Goal: Transaction & Acquisition: Obtain resource

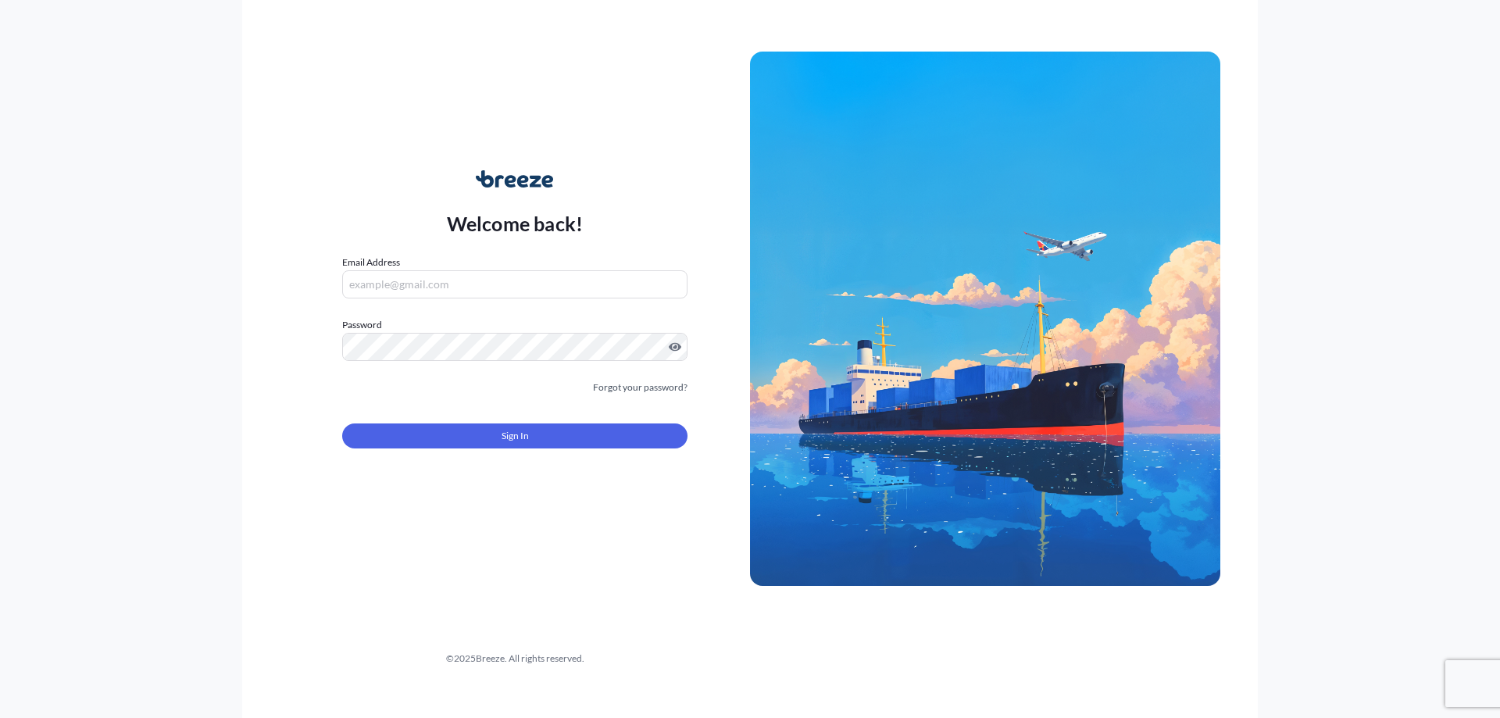
click at [484, 273] on input "Email Address" at bounding box center [514, 284] width 345 height 28
type input "[EMAIL_ADDRESS][DOMAIN_NAME]"
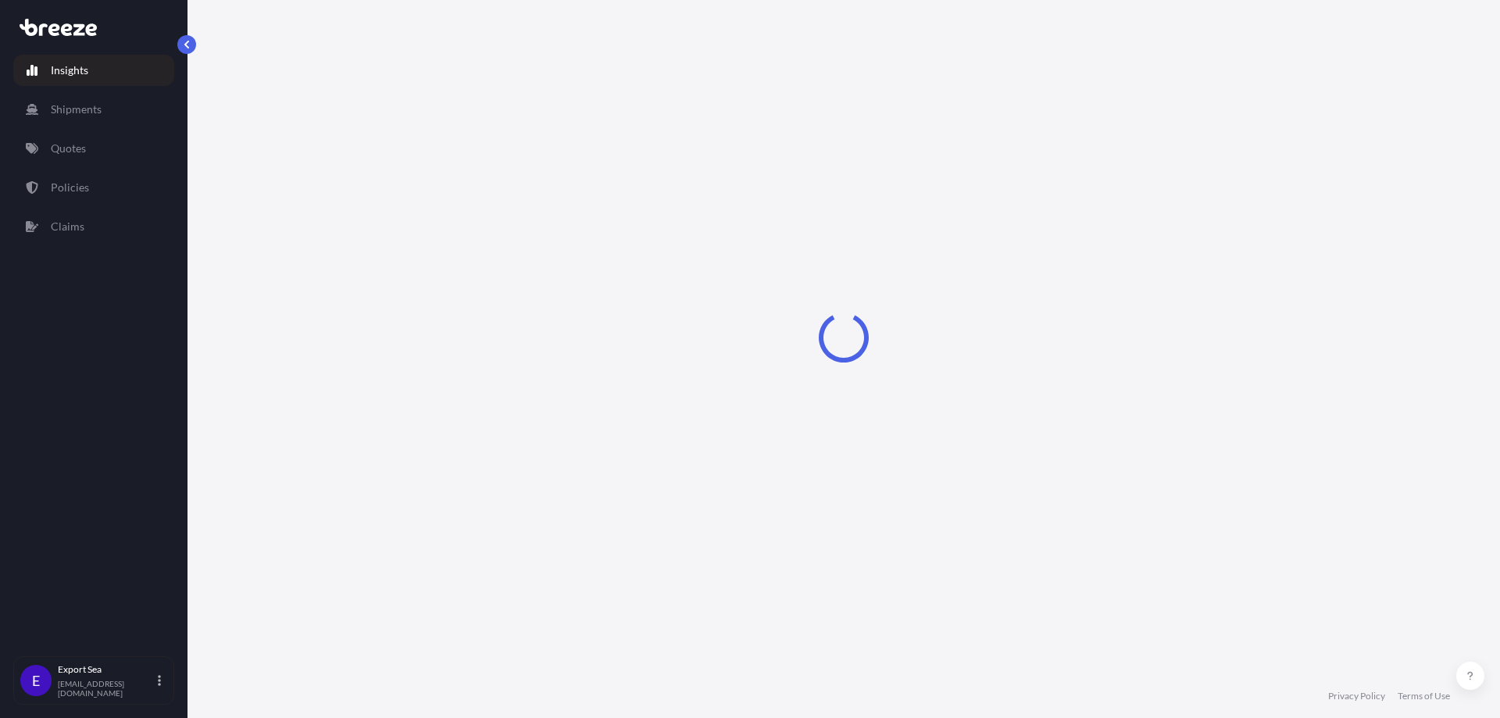
select select "2025"
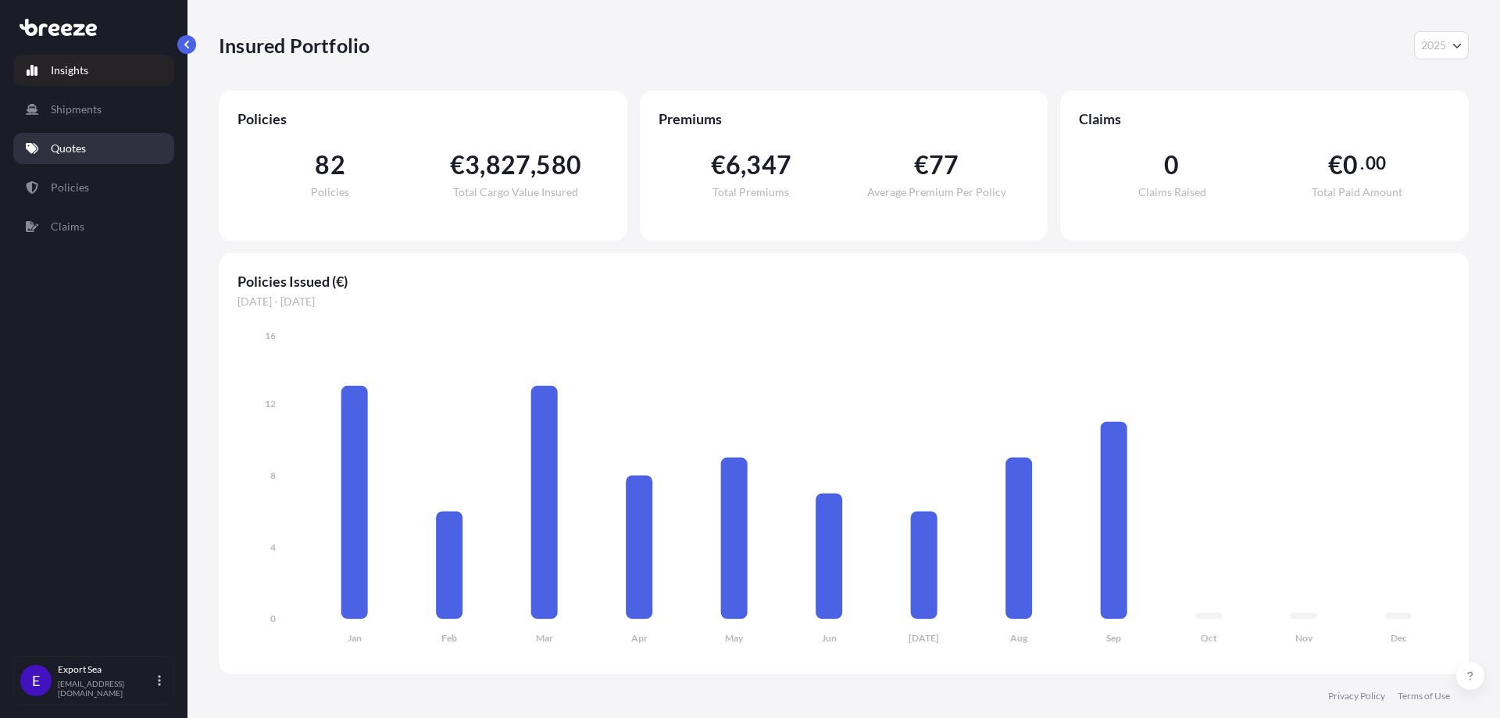
click at [58, 144] on p "Quotes" at bounding box center [68, 149] width 35 height 16
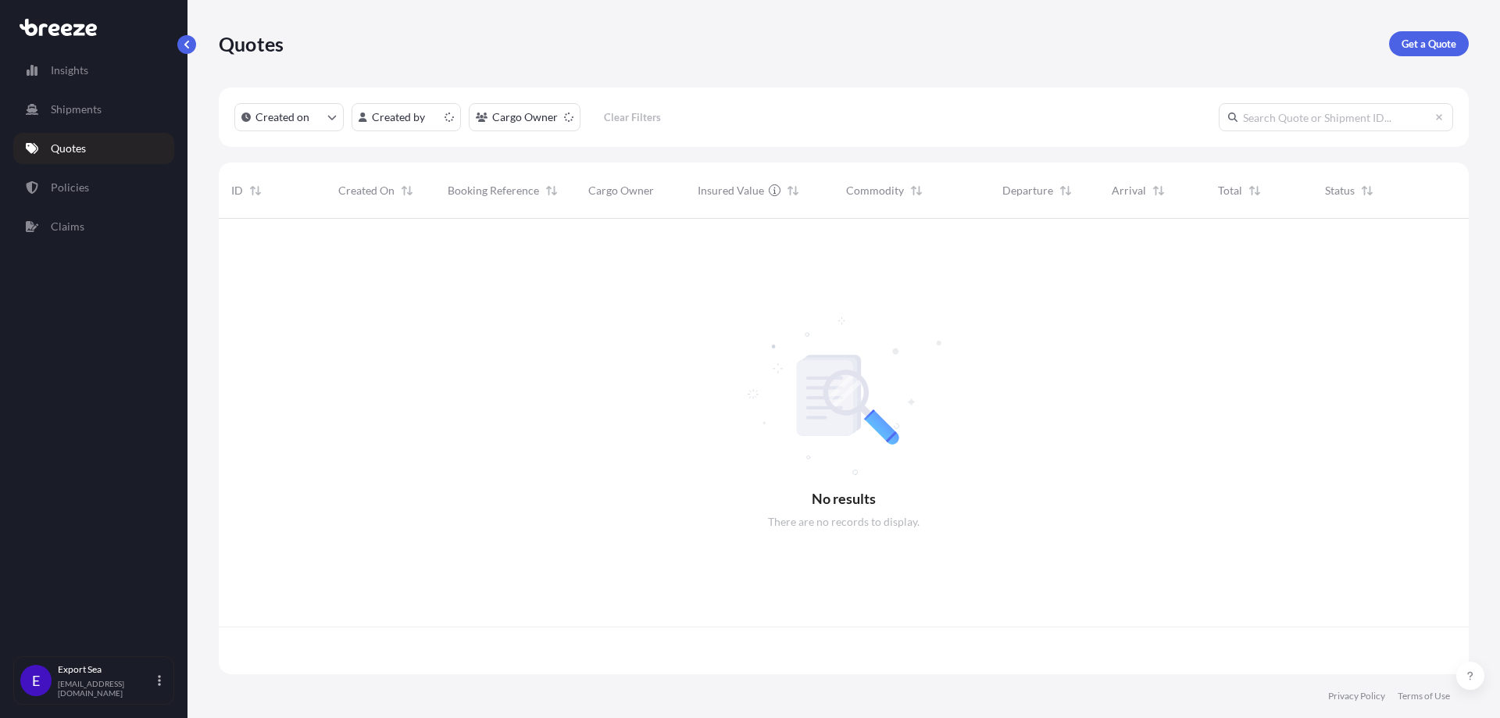
scroll to position [452, 1238]
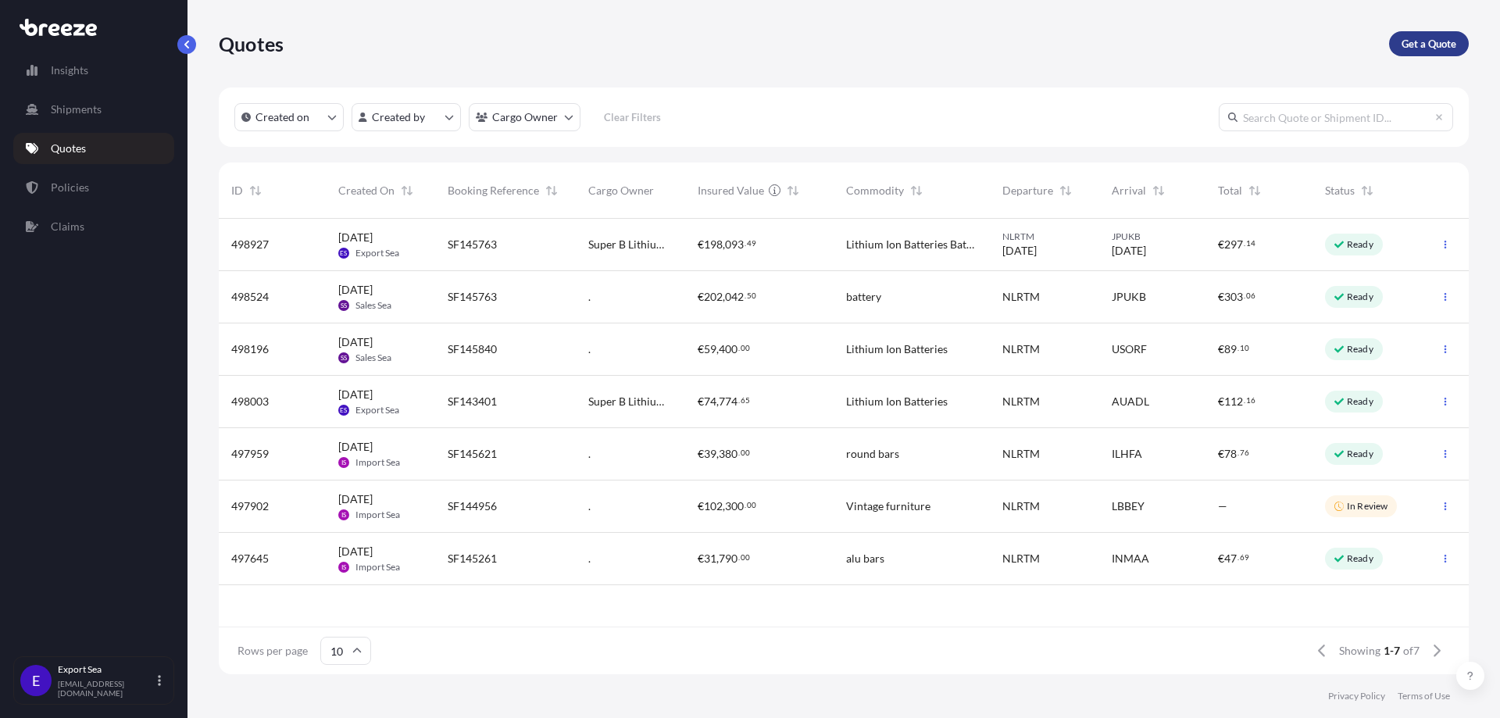
click at [1424, 48] on p "Get a Quote" at bounding box center [1428, 44] width 55 height 16
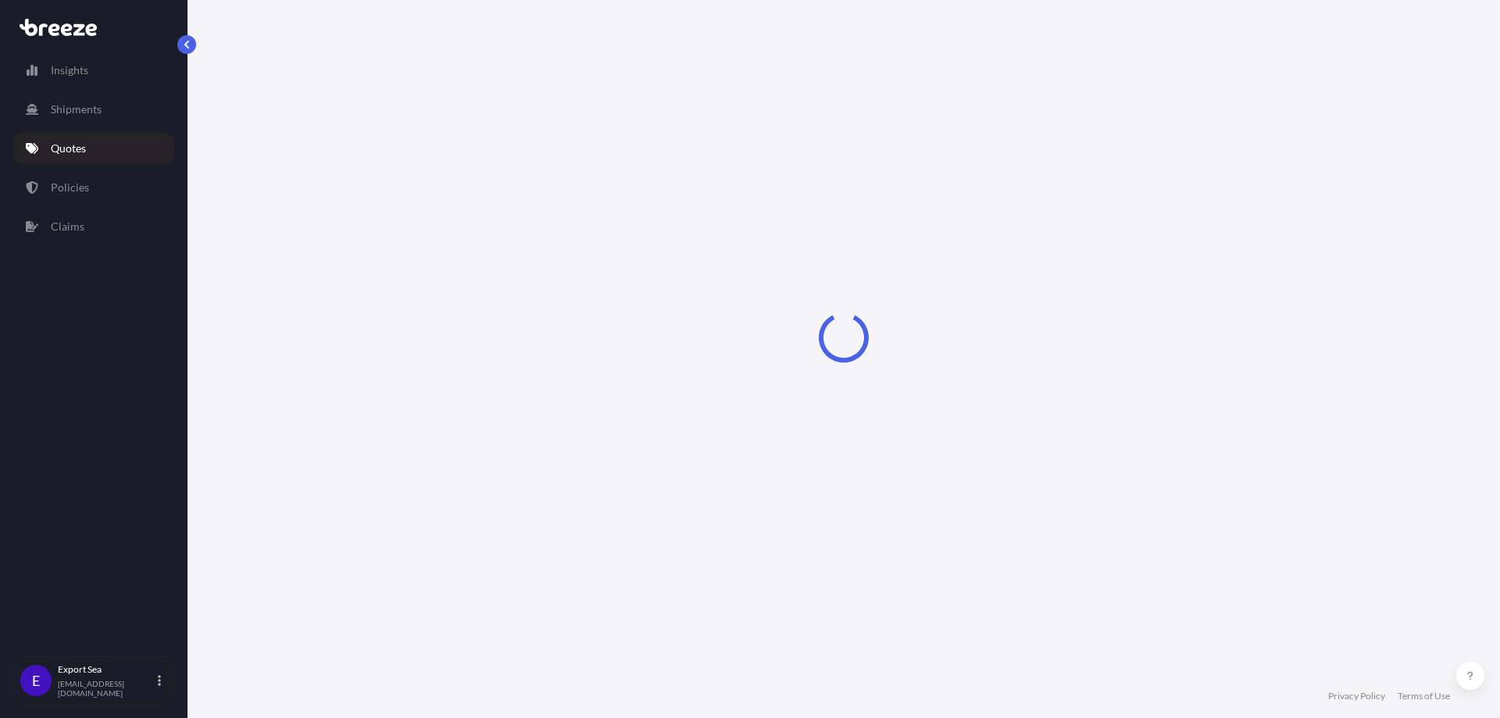
select select "Sea"
select select "1"
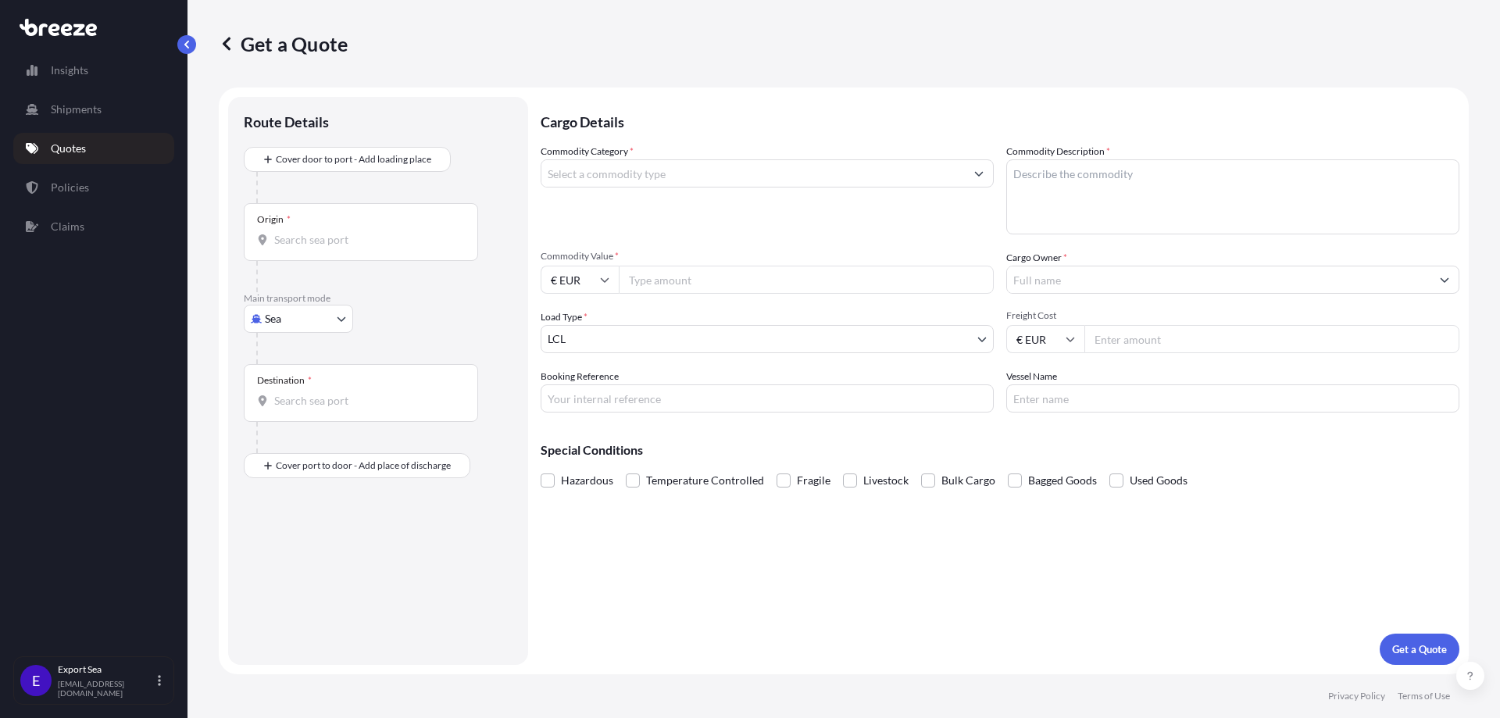
click at [733, 181] on input "Commodity Category *" at bounding box center [752, 173] width 423 height 28
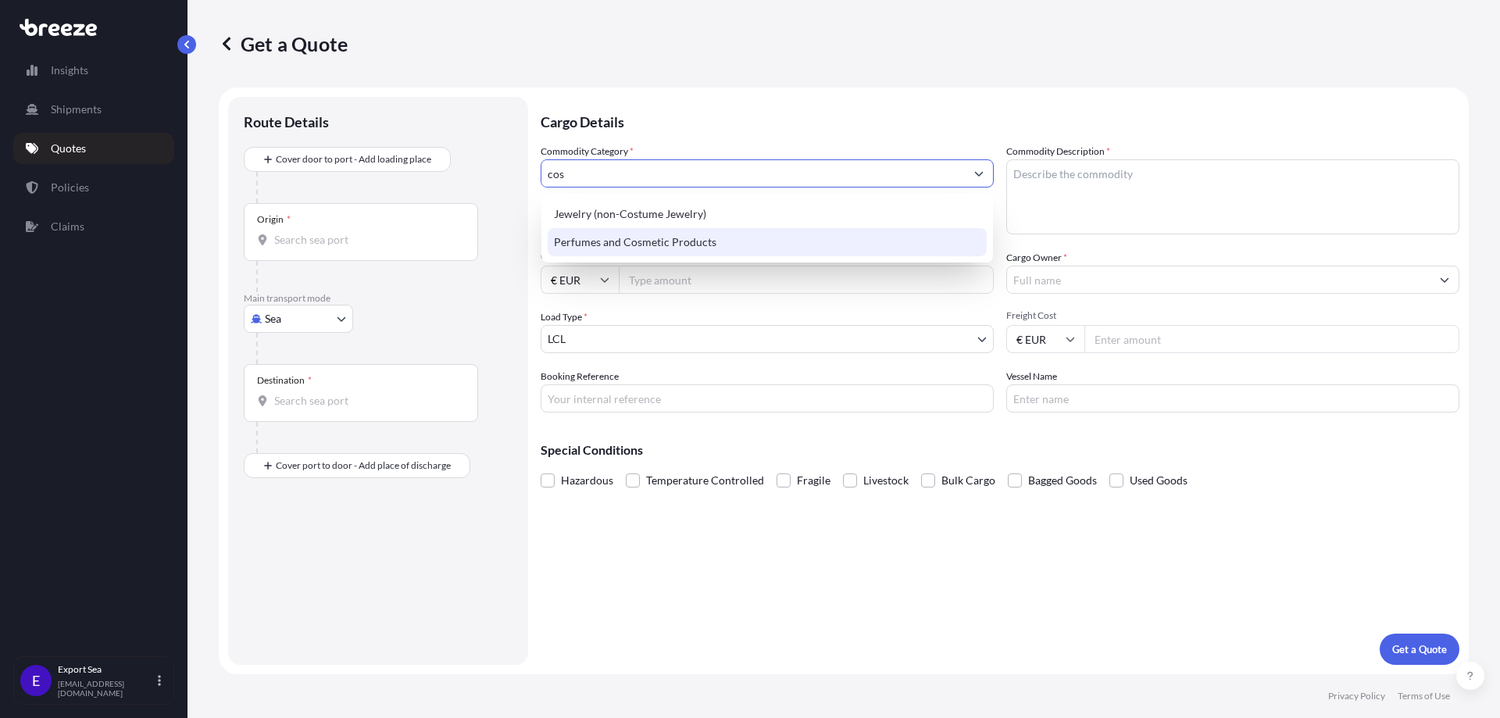
click at [705, 237] on div "Perfumes and Cosmetic Products" at bounding box center [767, 242] width 439 height 28
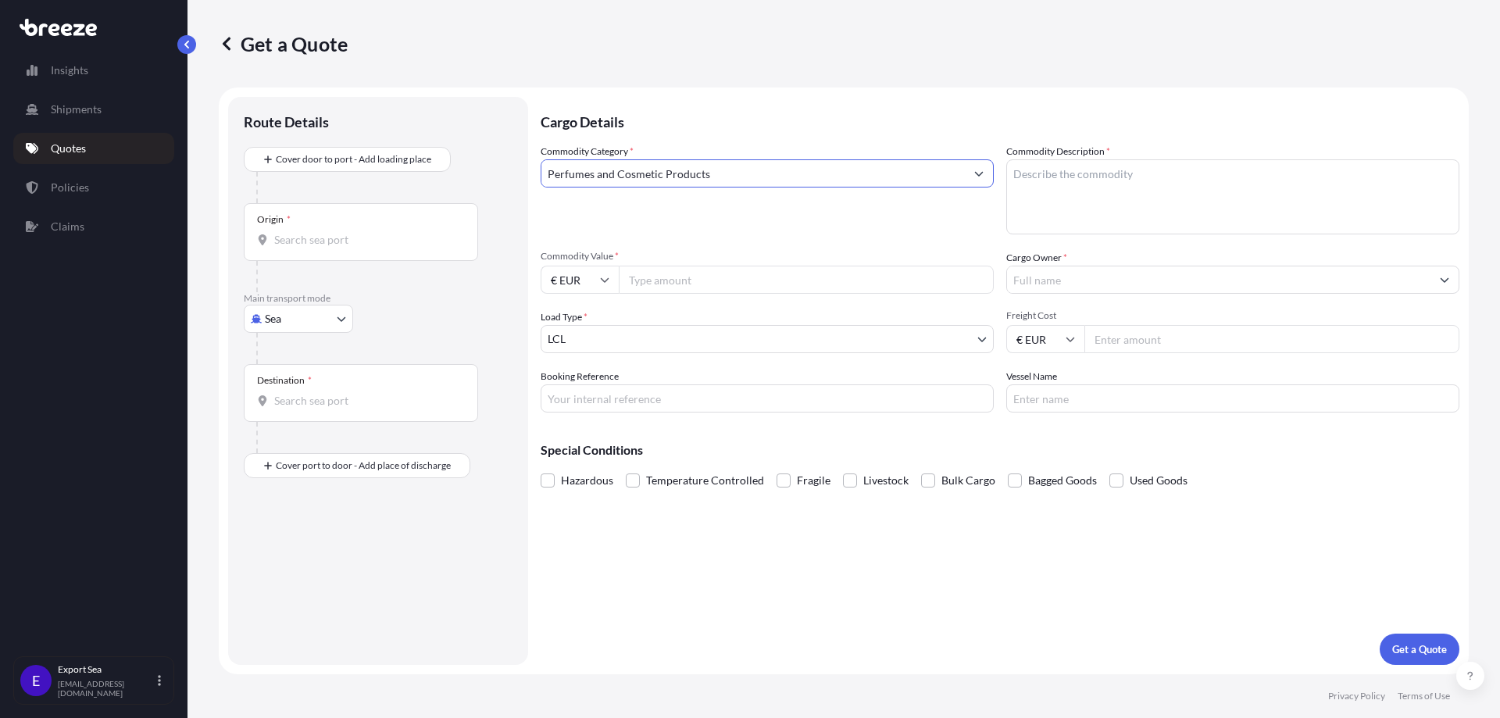
type input "Perfumes and Cosmetic Products"
click at [1050, 184] on textarea "Commodity Description *" at bounding box center [1232, 196] width 453 height 75
type textarea "Lip Balms"
click at [604, 277] on icon at bounding box center [604, 279] width 9 height 9
click at [576, 390] on div "$ USD" at bounding box center [580, 388] width 66 height 30
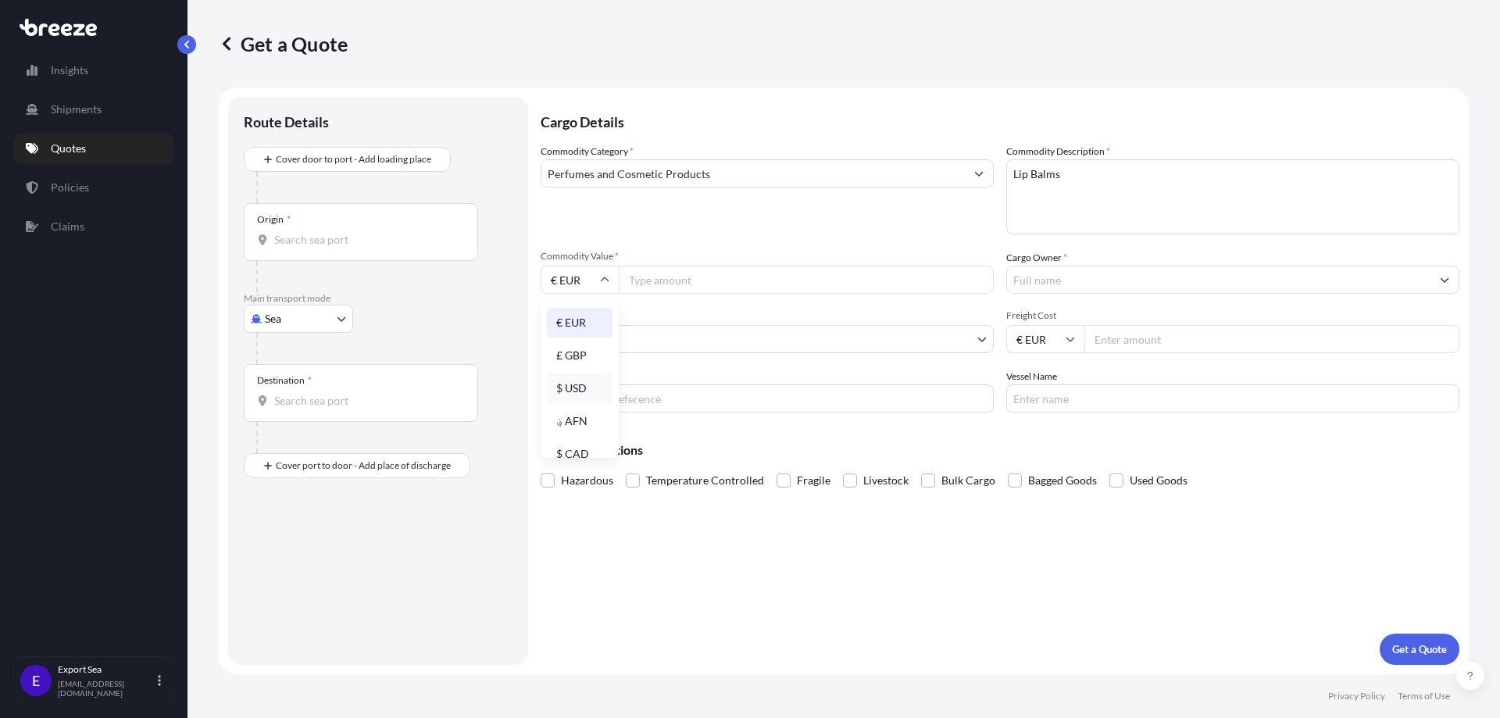
type input "$ USD"
click at [658, 278] on input "Commodity Value *" at bounding box center [806, 280] width 375 height 28
type input "27000"
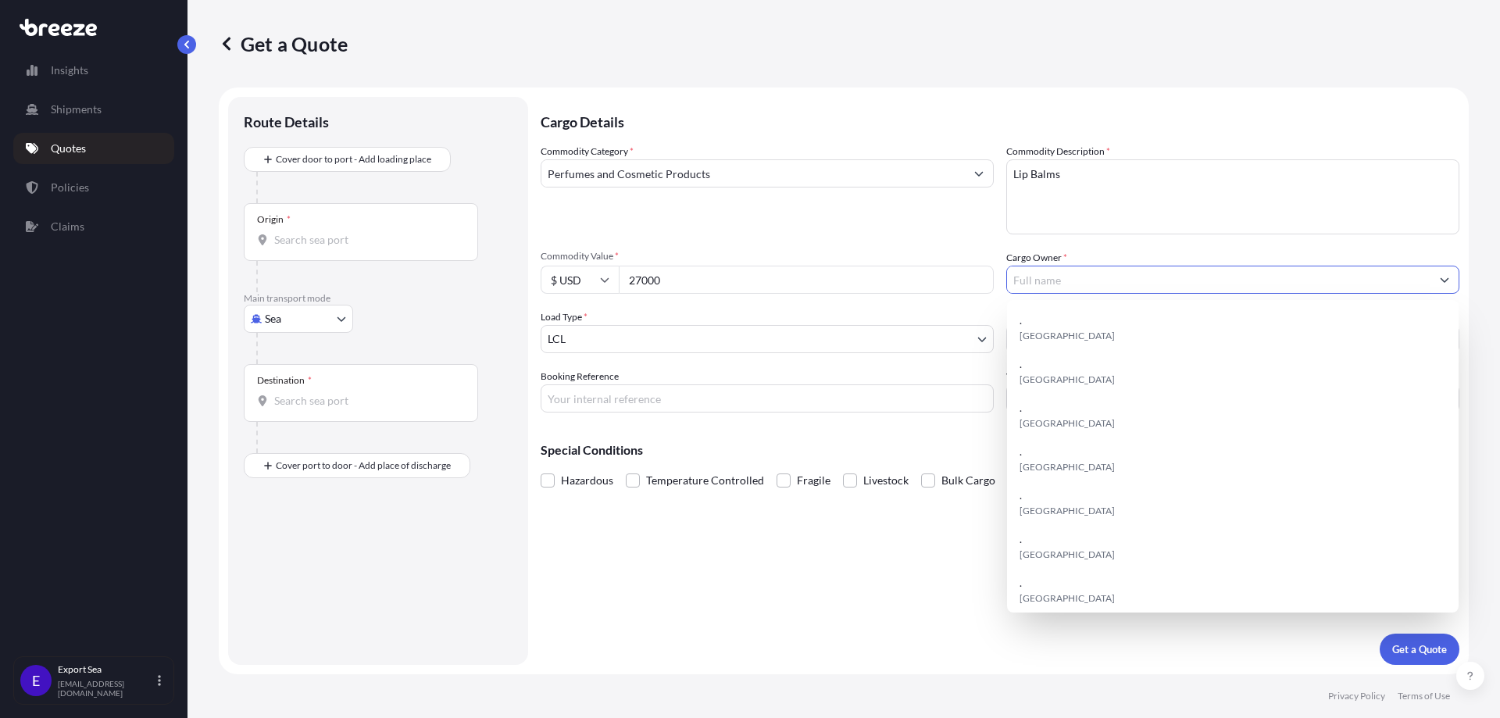
click at [1078, 285] on input "Cargo Owner *" at bounding box center [1218, 280] width 423 height 28
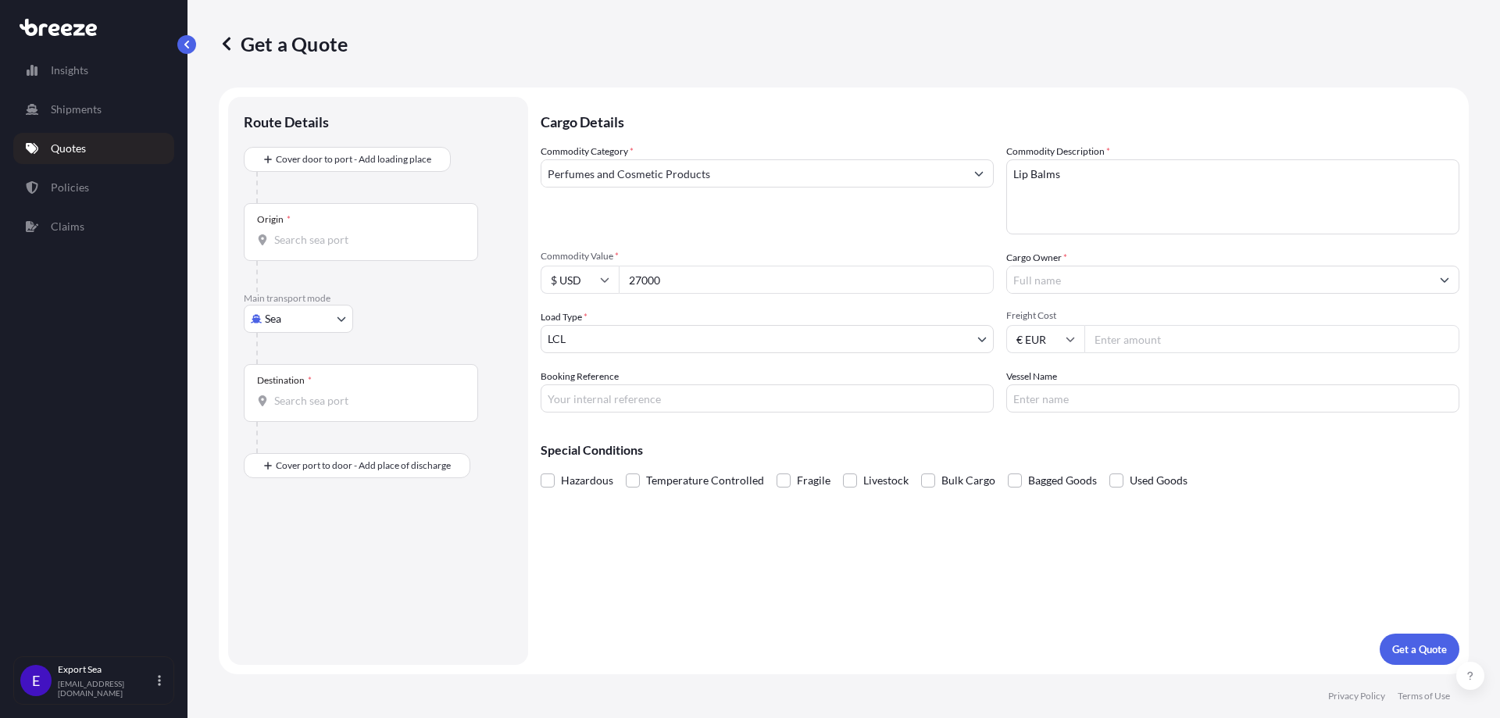
click at [1175, 279] on input "Cargo Owner *" at bounding box center [1218, 280] width 423 height 28
paste input "Honeybalm B.V."
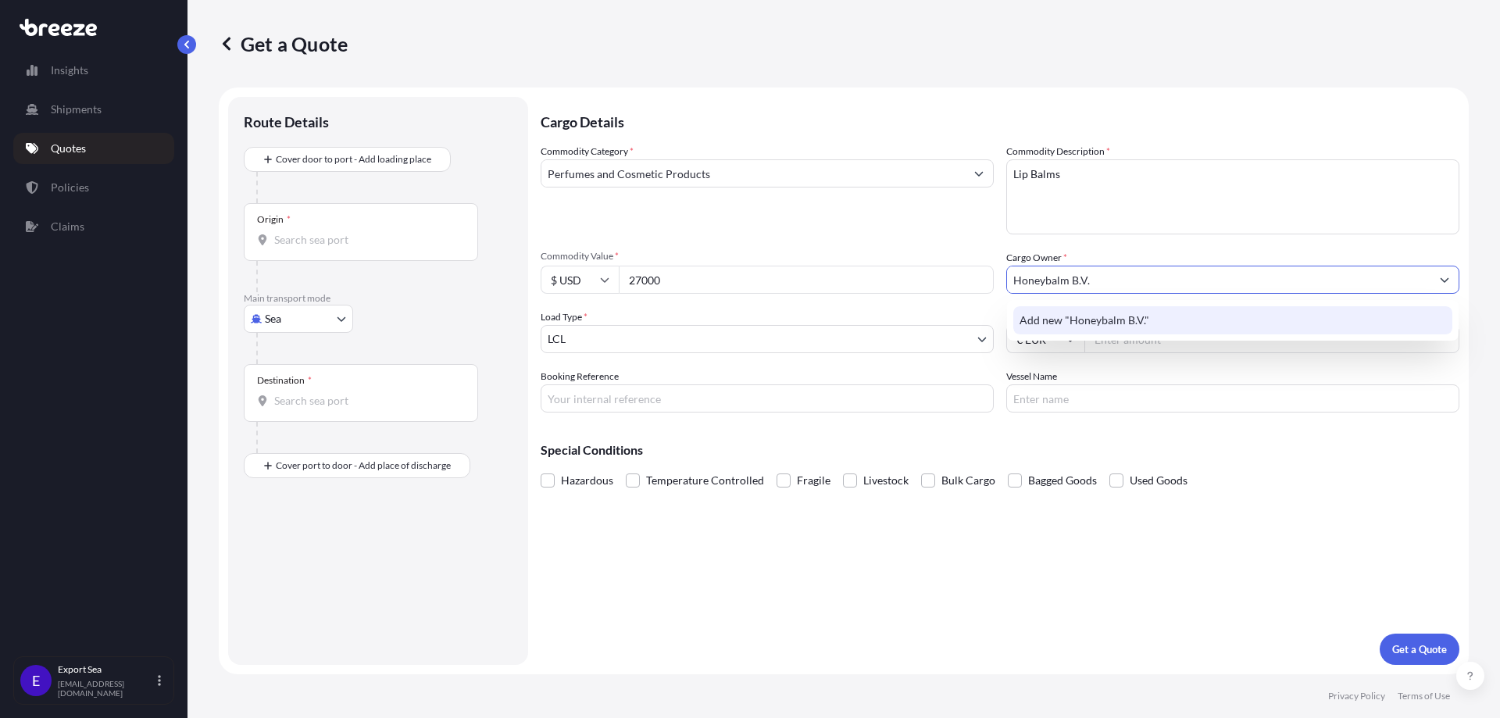
click at [1117, 311] on div "Add new "Honeybalm B.V."" at bounding box center [1232, 320] width 439 height 28
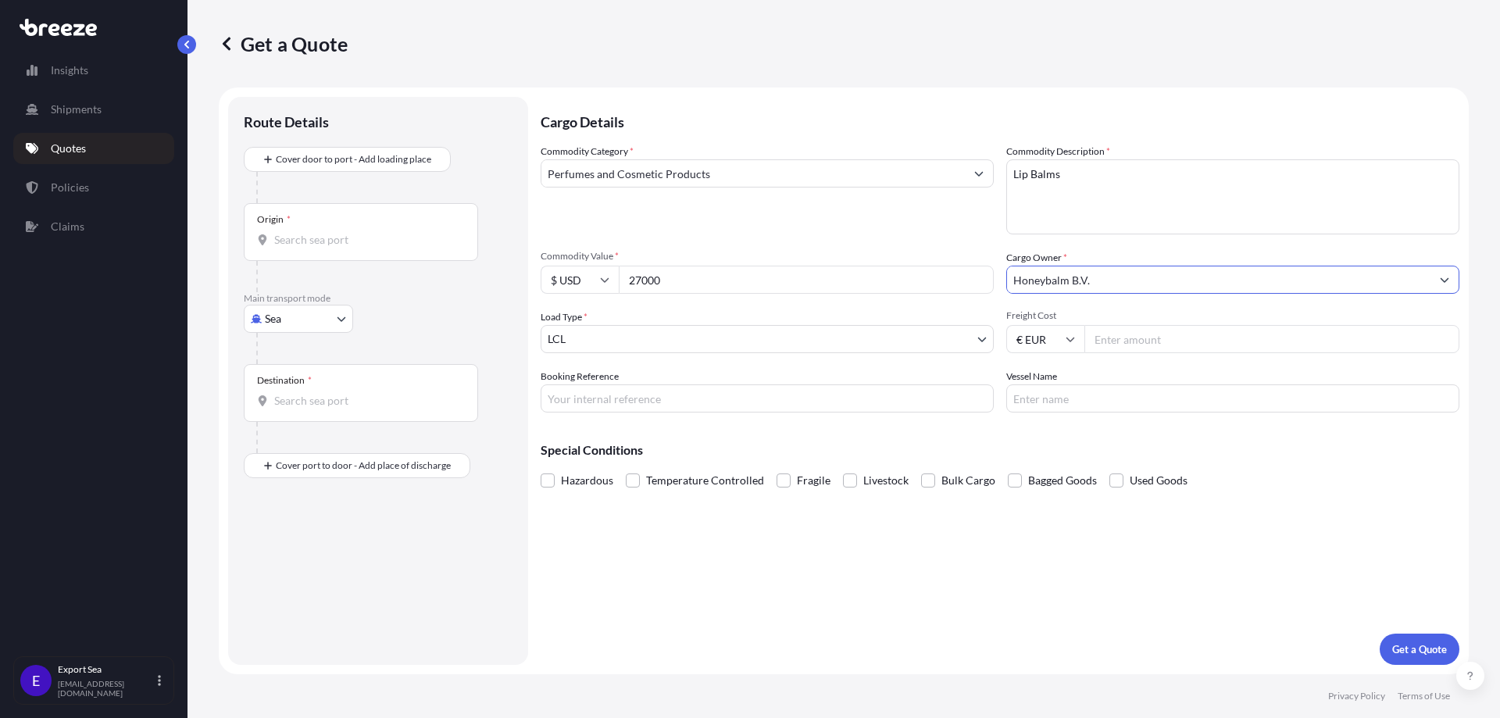
type input "Honeybalm B.V."
click at [1161, 334] on input "Freight Cost" at bounding box center [1271, 339] width 375 height 28
click at [1161, 332] on input "Freight Cost" at bounding box center [1271, 339] width 375 height 28
type input "3"
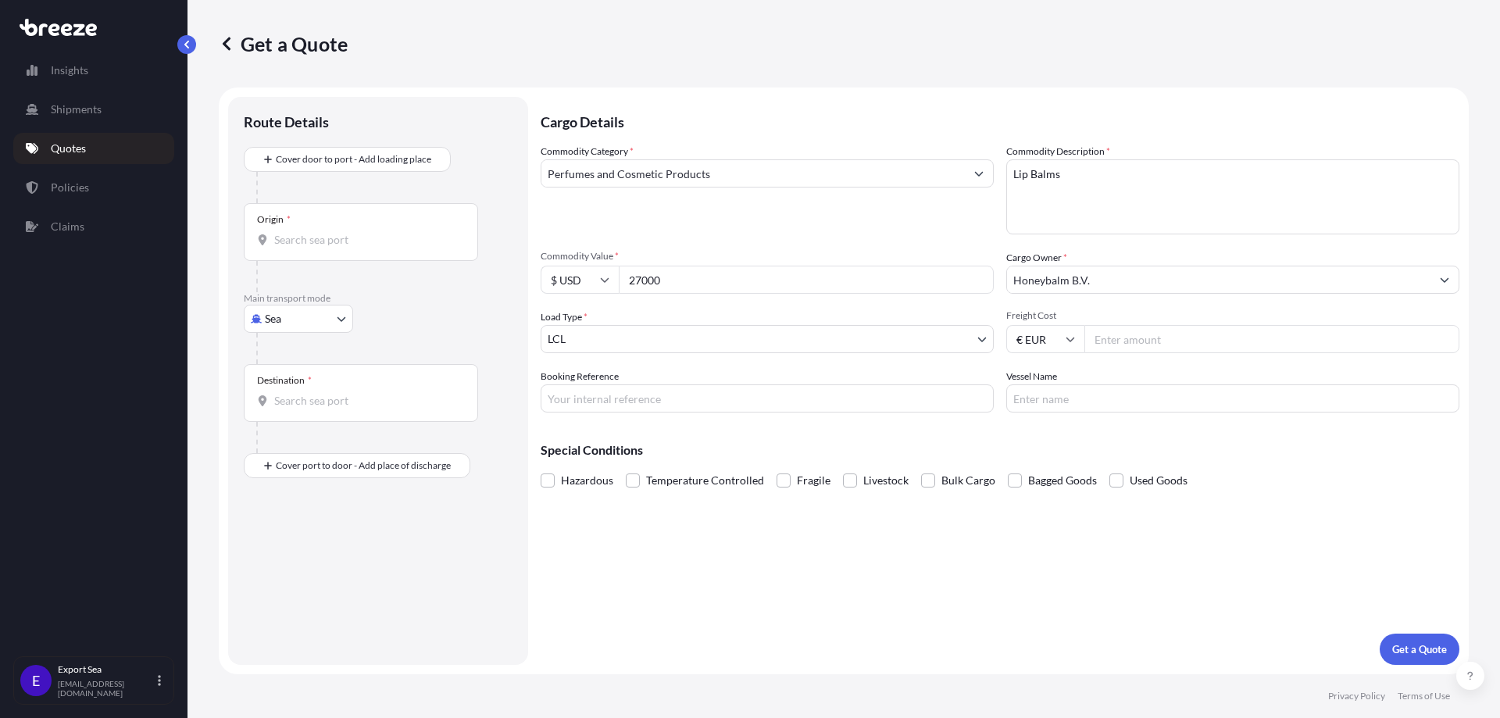
click at [1216, 337] on input "Freight Cost" at bounding box center [1271, 339] width 375 height 28
drag, startPoint x: 1182, startPoint y: 344, endPoint x: 1045, endPoint y: 345, distance: 136.7
click at [1045, 345] on div "€ EUR 5782" at bounding box center [1232, 339] width 453 height 28
type input "5000"
click at [772, 398] on input "Booking Reference" at bounding box center [767, 398] width 453 height 28
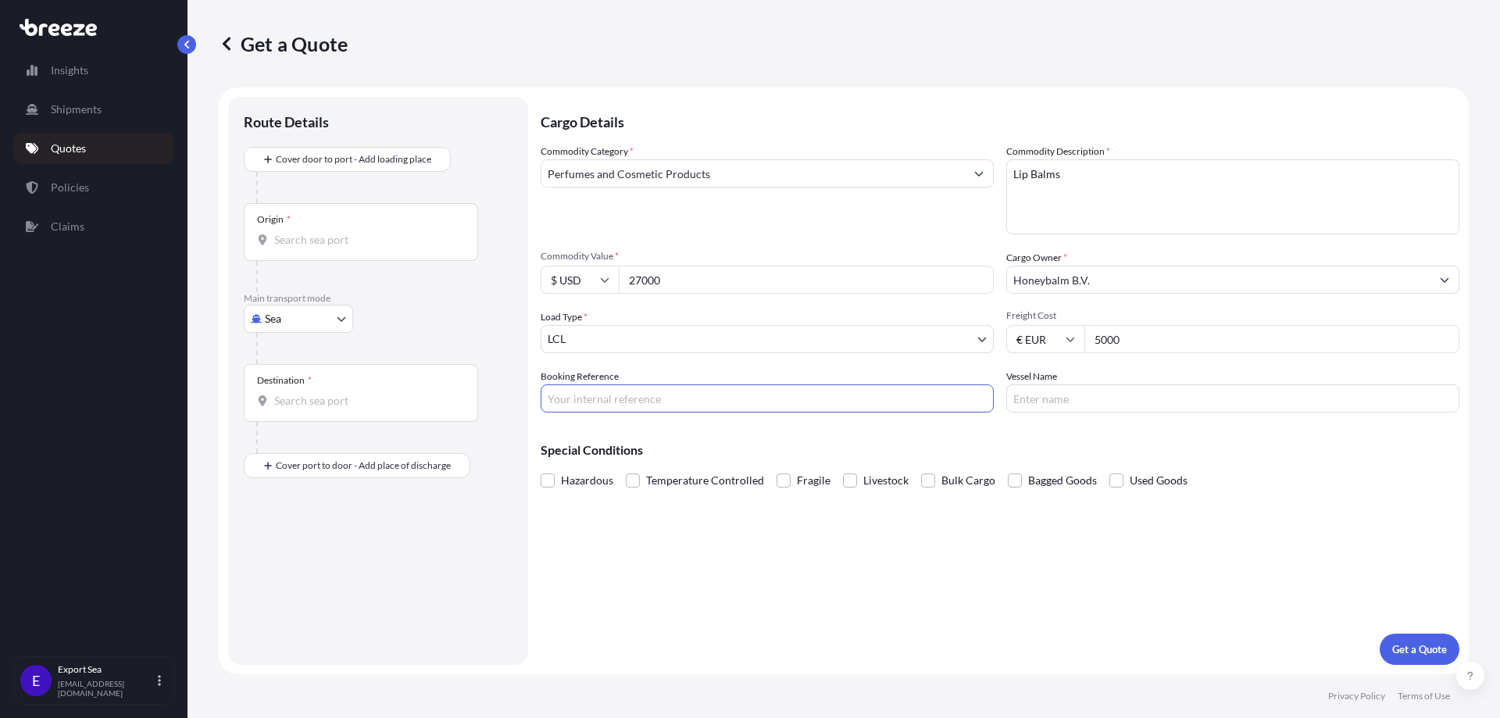
paste input "SF144983"
type input "SF144983"
click at [1094, 395] on input "Vessel Name" at bounding box center [1232, 398] width 453 height 28
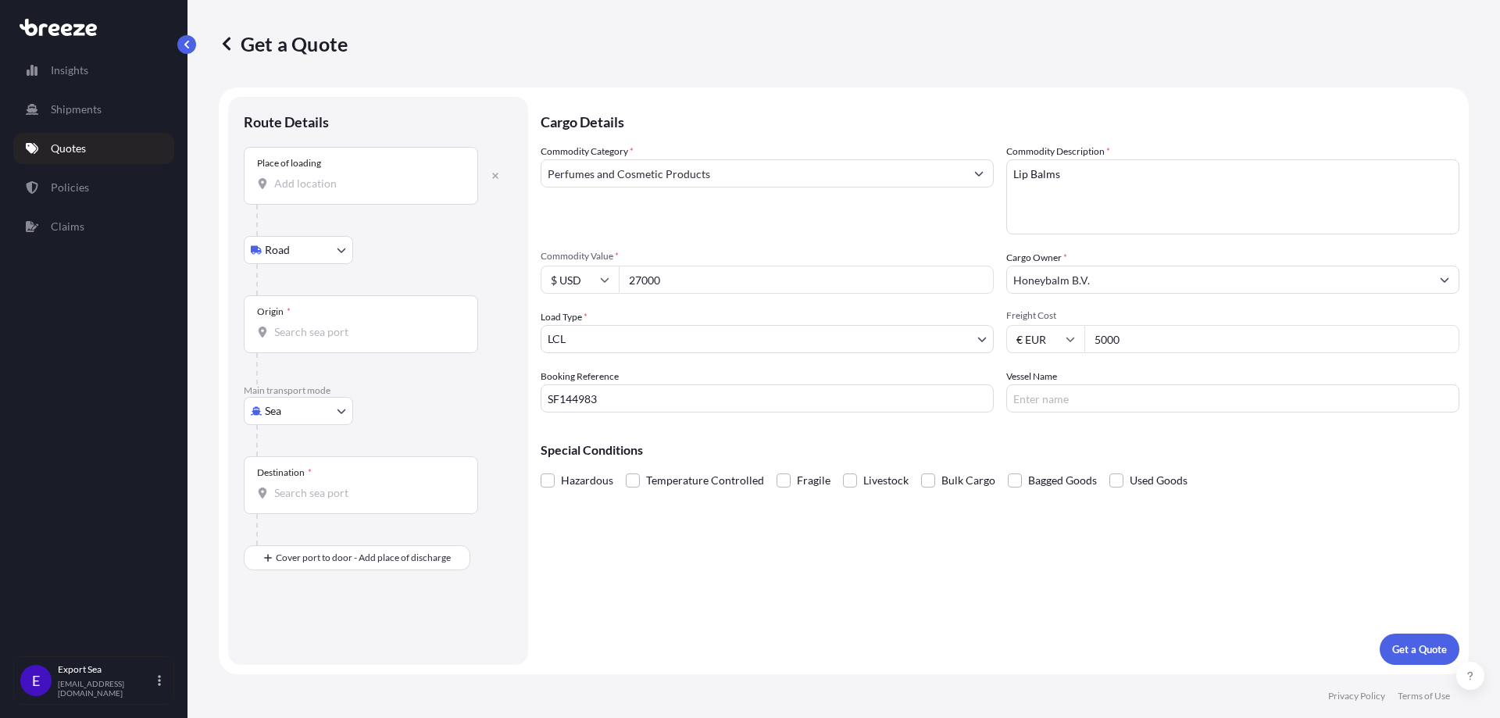
click at [306, 188] on input "Place of loading" at bounding box center [366, 184] width 184 height 16
click at [344, 180] on input "Place of loading" at bounding box center [366, 184] width 184 height 16
paste input "[STREET_ADDRESS]. [GEOGRAPHIC_DATA]. China [STREET_ADDRESS]. [GEOGRAPHIC_DATA] …"
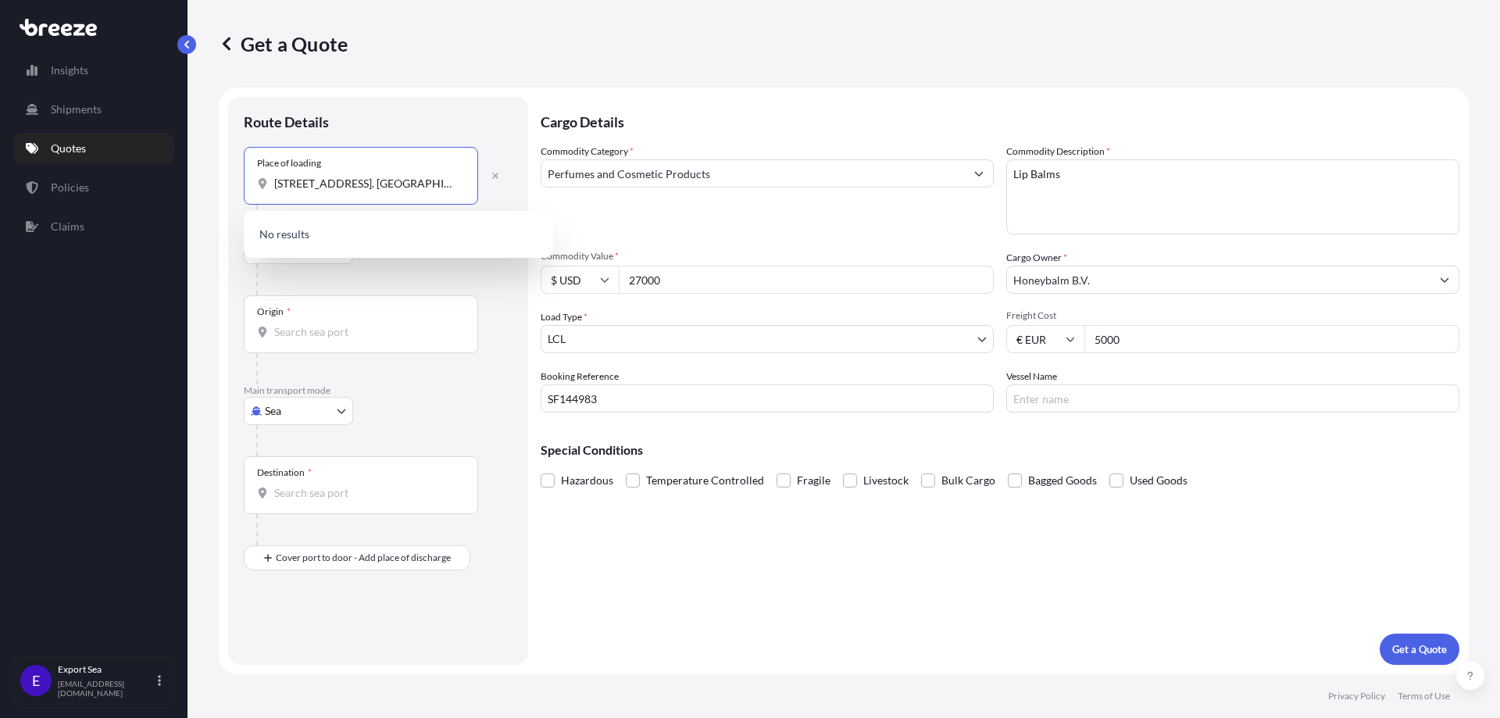
scroll to position [0, 468]
click at [362, 233] on span "[STREET_ADDRESS]" at bounding box center [346, 236] width 98 height 16
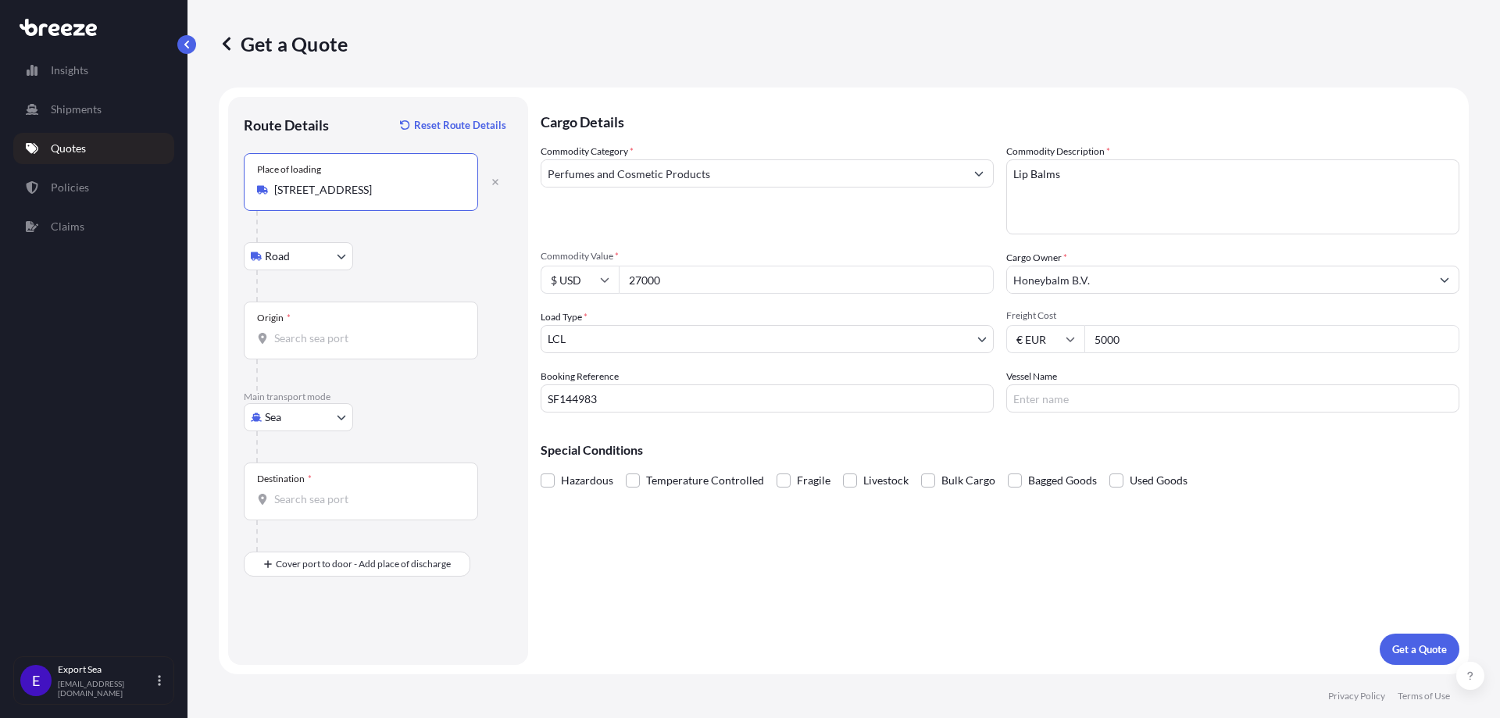
type input "[STREET_ADDRESS]"
click at [327, 339] on input "Origin *" at bounding box center [366, 338] width 184 height 16
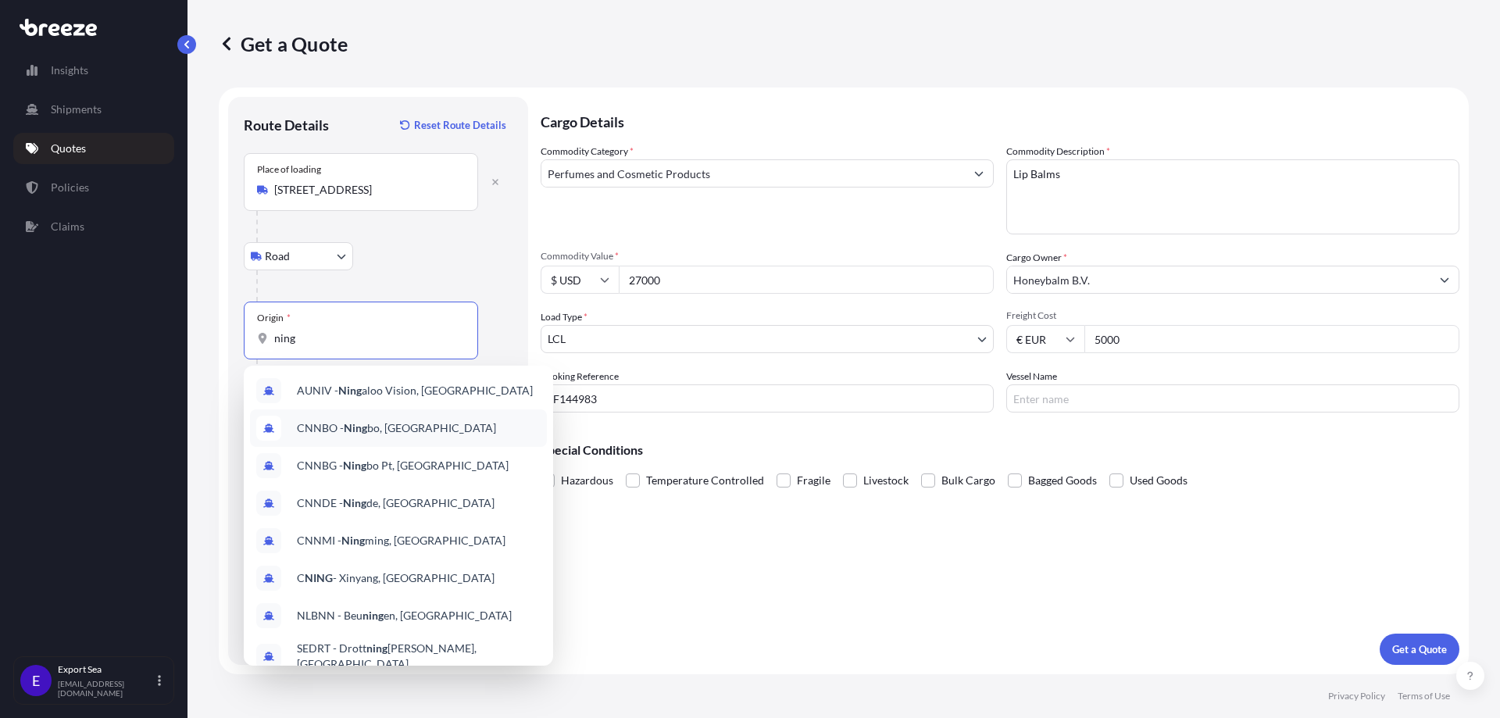
click at [368, 440] on div "CNNBO - [PERSON_NAME], [GEOGRAPHIC_DATA]" at bounding box center [398, 427] width 297 height 37
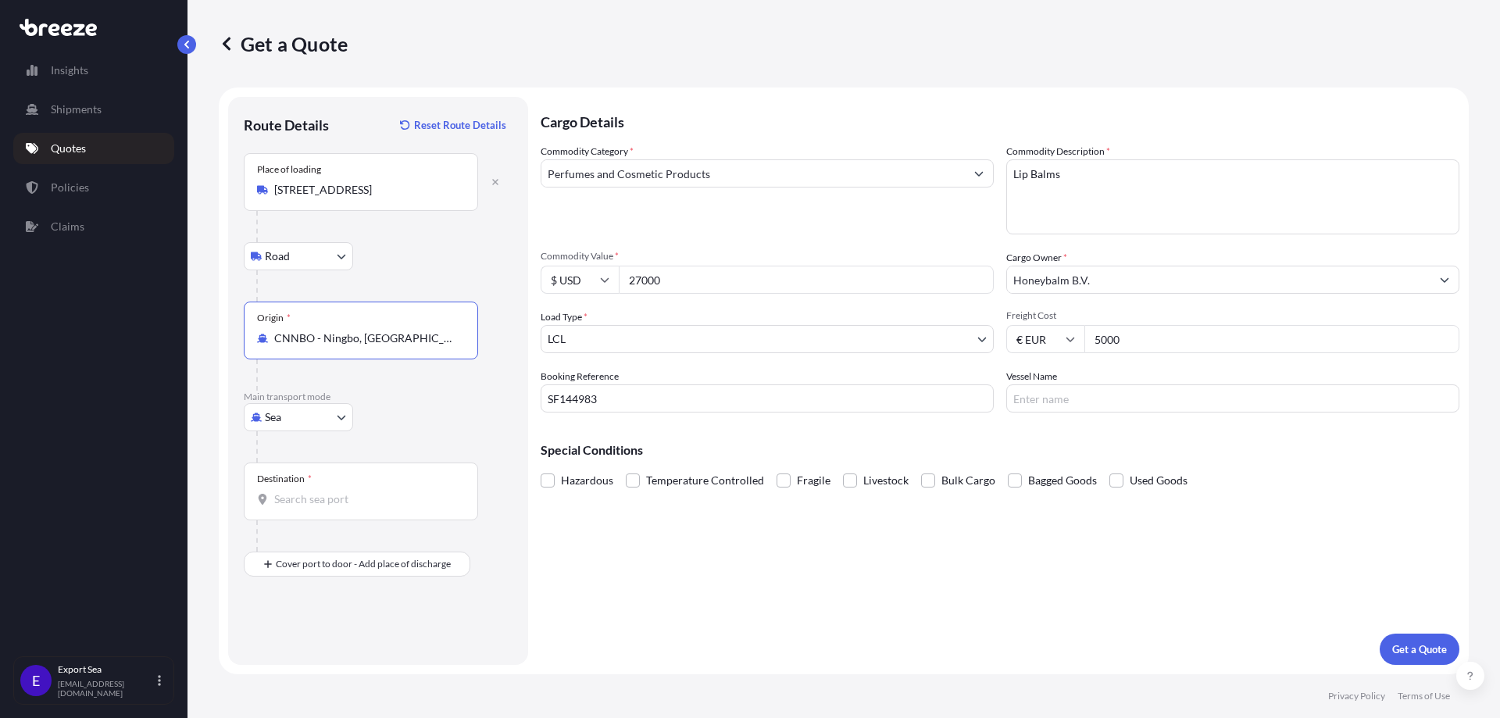
type input "CNNBO - Ningbo, [GEOGRAPHIC_DATA]"
click at [309, 503] on input "Destination *" at bounding box center [366, 499] width 184 height 16
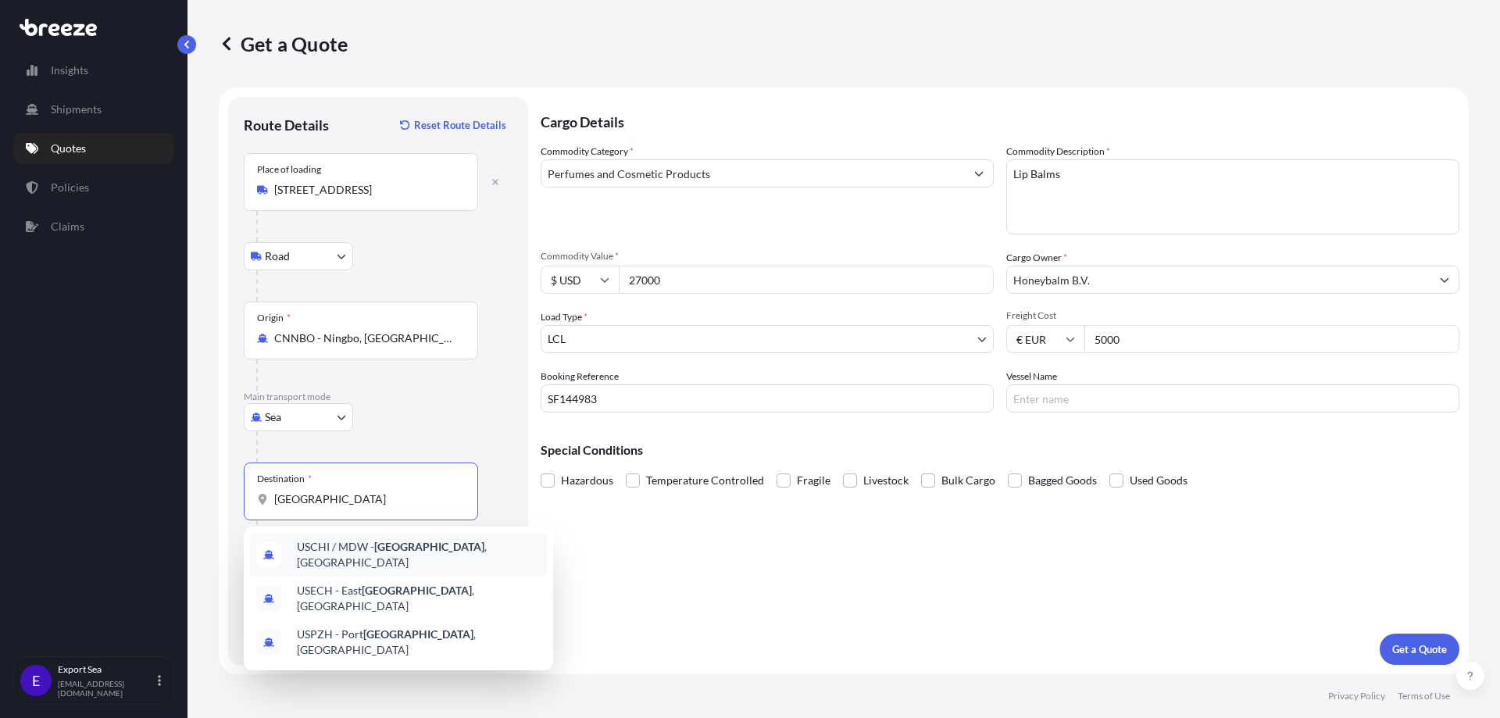
click at [439, 555] on span "USCHI / MDW - [GEOGRAPHIC_DATA] , [GEOGRAPHIC_DATA]" at bounding box center [419, 554] width 244 height 31
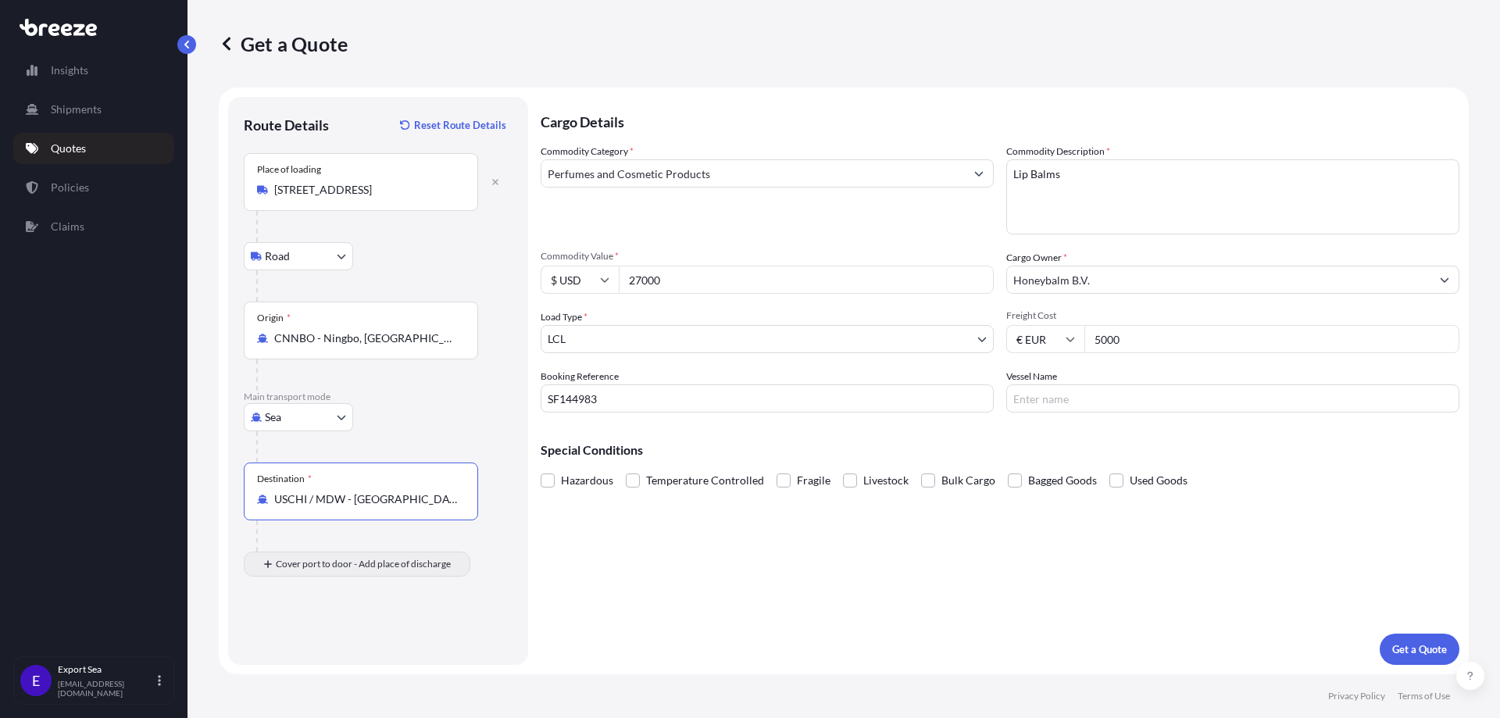
type input "USCHI / MDW - [GEOGRAPHIC_DATA], [GEOGRAPHIC_DATA]"
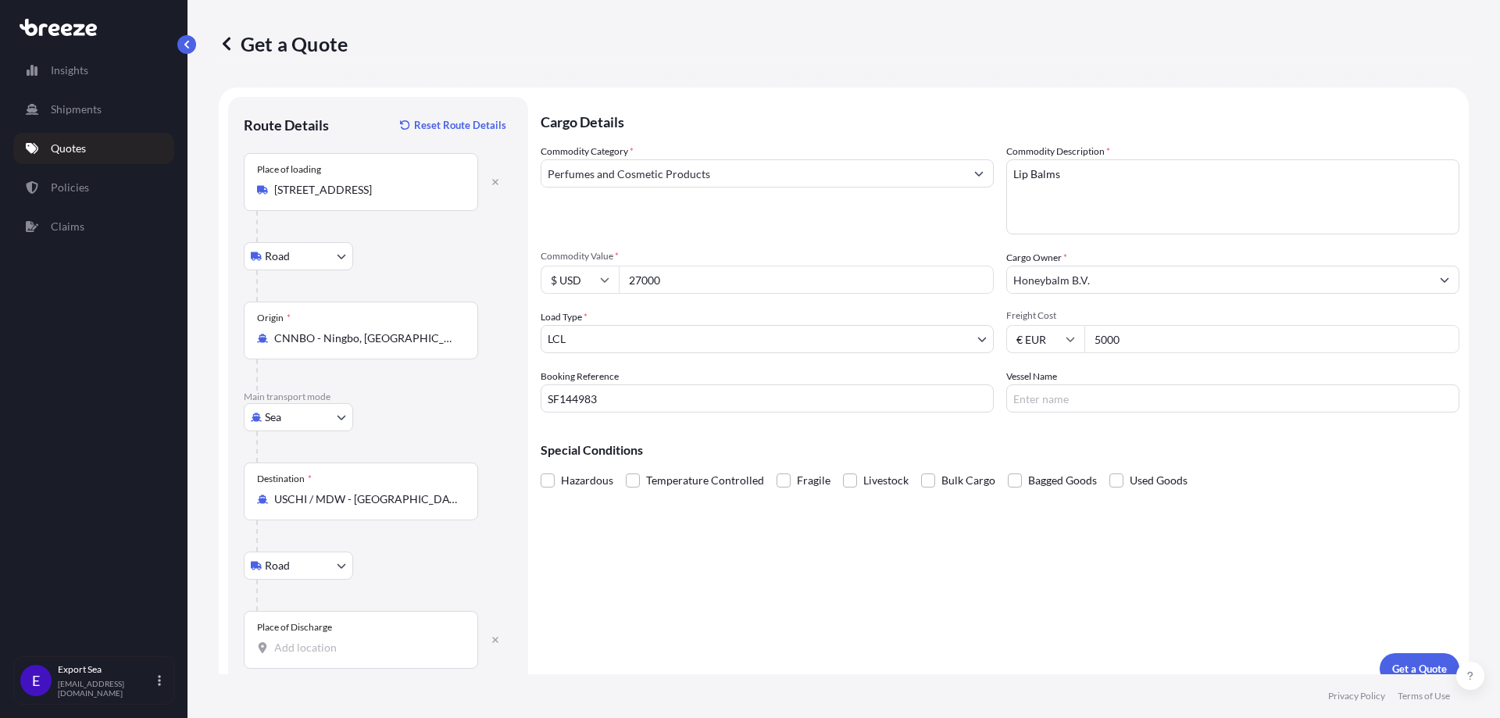
click at [307, 653] on input "Place of Discharge" at bounding box center [366, 648] width 184 height 16
paste input "Flatfee B US [STREET_ADDRESS]"
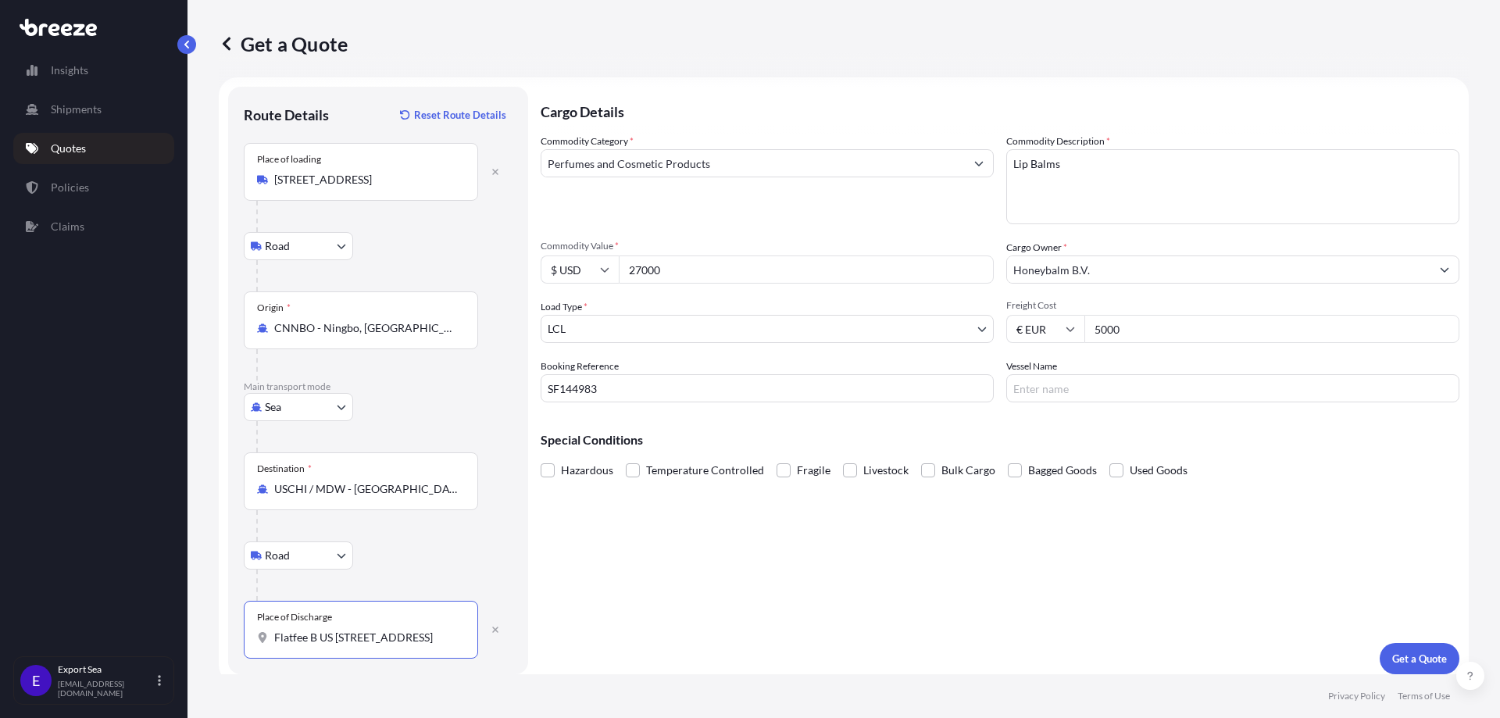
scroll to position [18, 0]
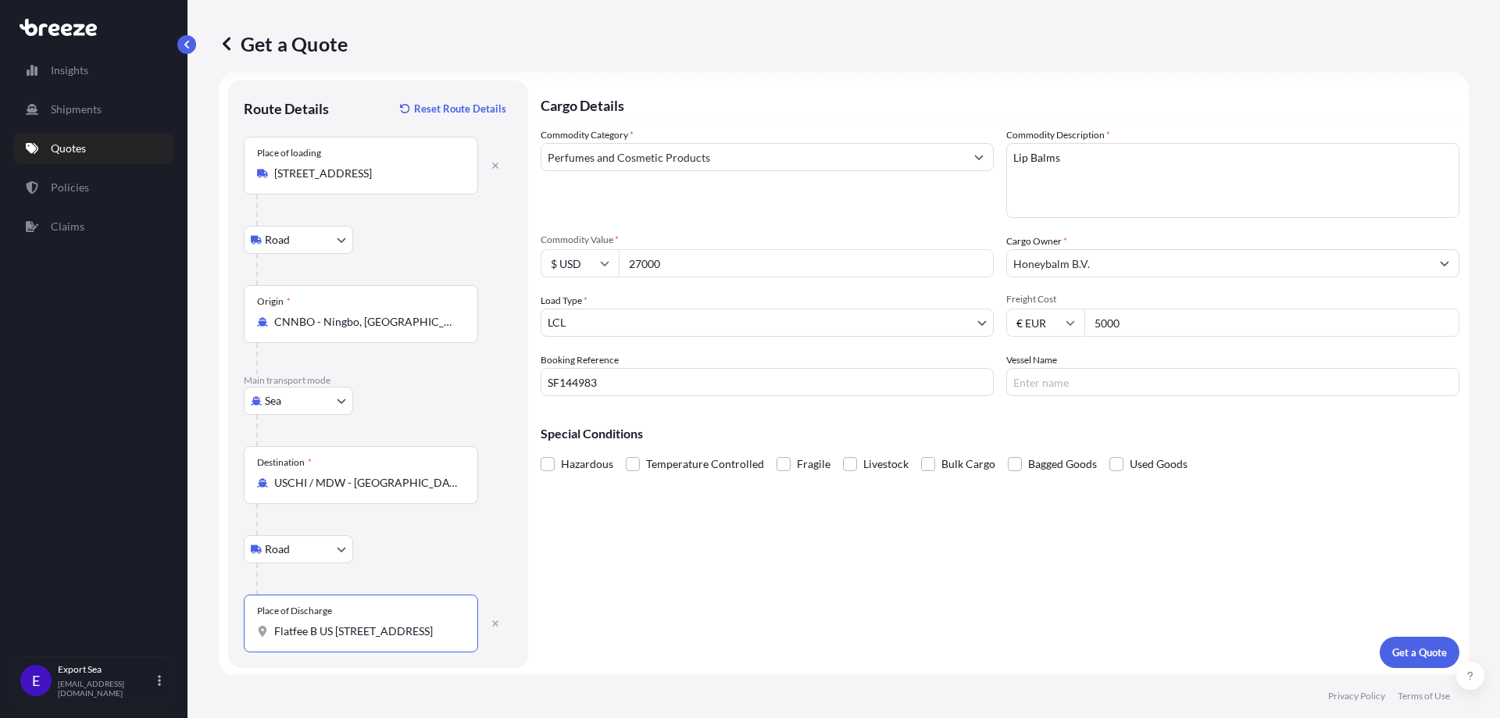
drag, startPoint x: 274, startPoint y: 644, endPoint x: 519, endPoint y: 659, distance: 244.9
click at [519, 659] on div "Route Details Reset Route Details Place of loading [STREET_ADDRESS][GEOGRAPHIC_…" at bounding box center [378, 373] width 300 height 587
paste input "Place of Discharge"
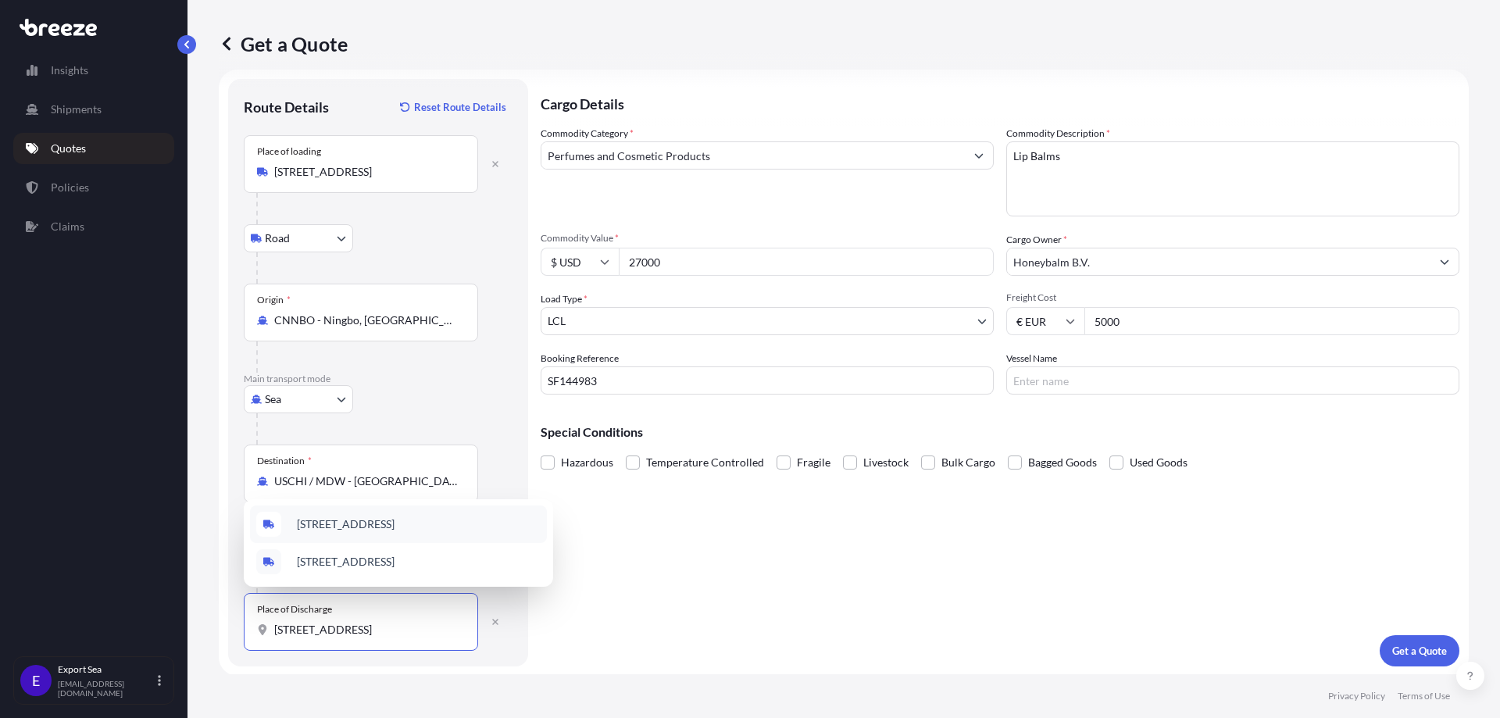
click at [394, 516] on span "[STREET_ADDRESS]" at bounding box center [346, 524] width 98 height 16
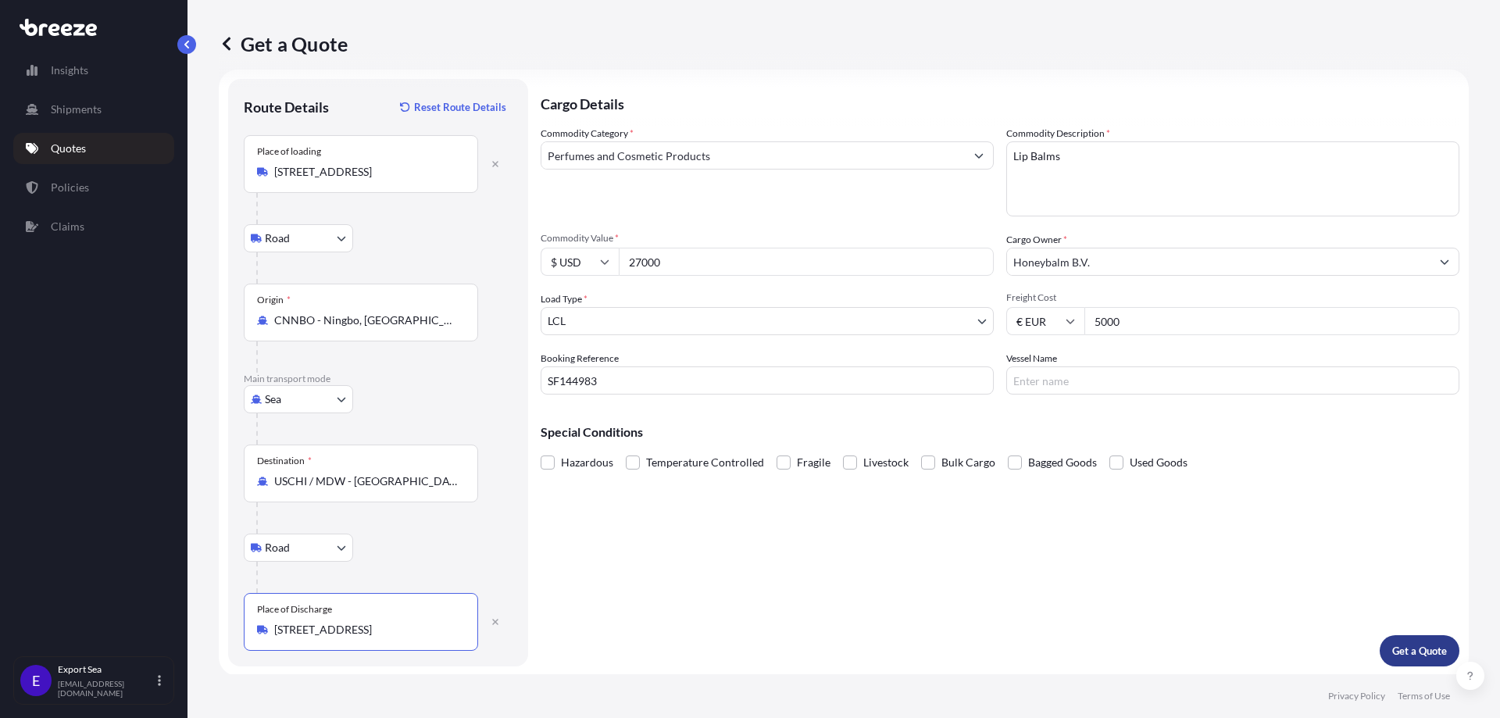
type input "[STREET_ADDRESS]"
click at [1392, 645] on p "Get a Quote" at bounding box center [1419, 651] width 55 height 16
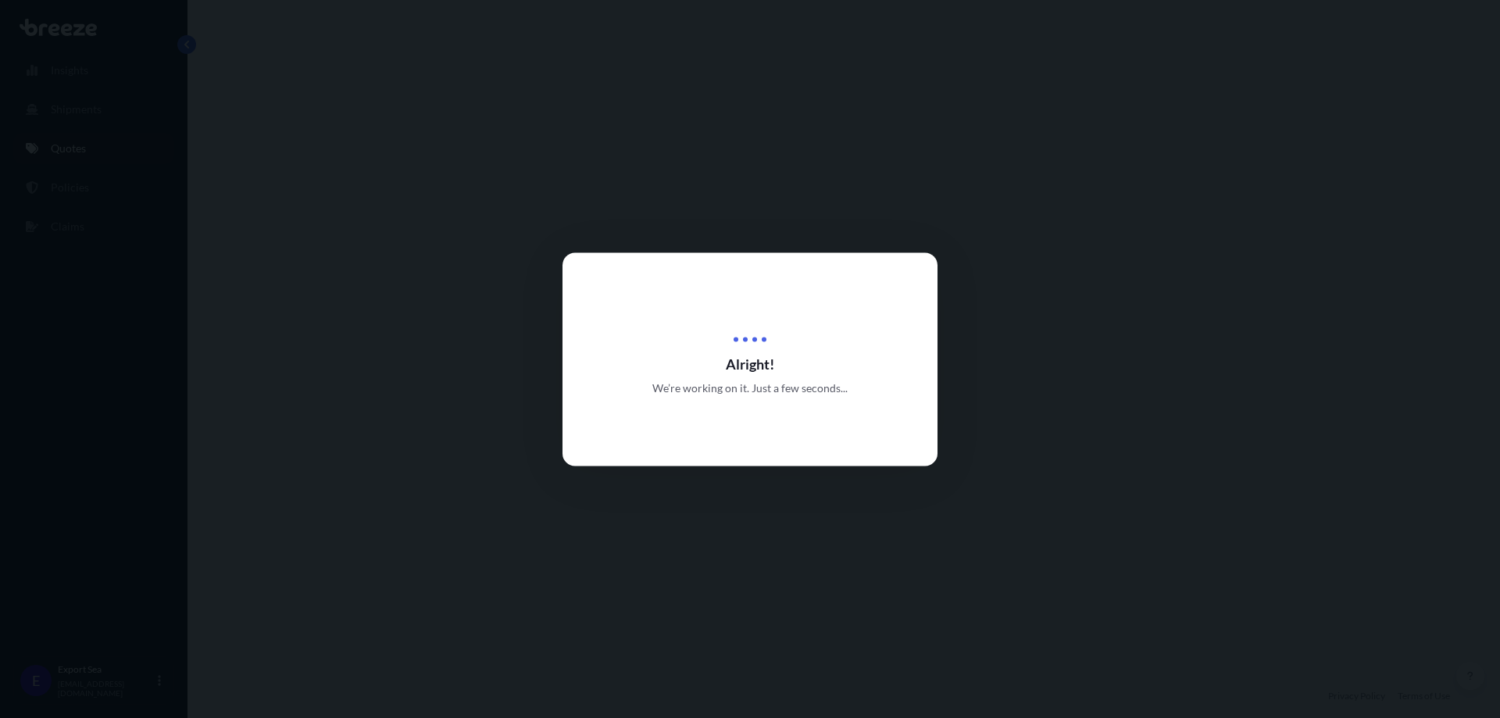
select select "Road"
select select "Sea"
select select "Road"
select select "1"
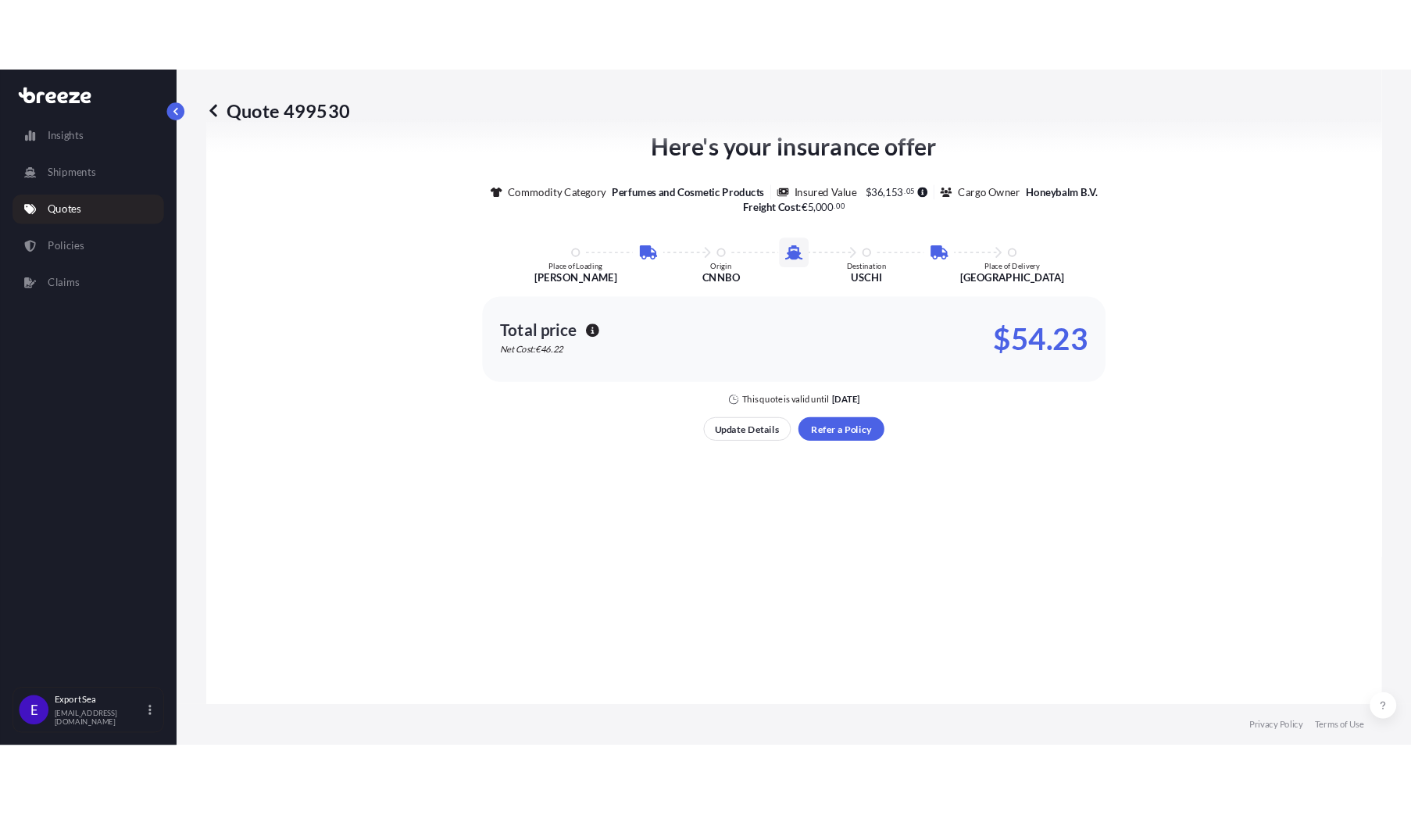
scroll to position [963, 0]
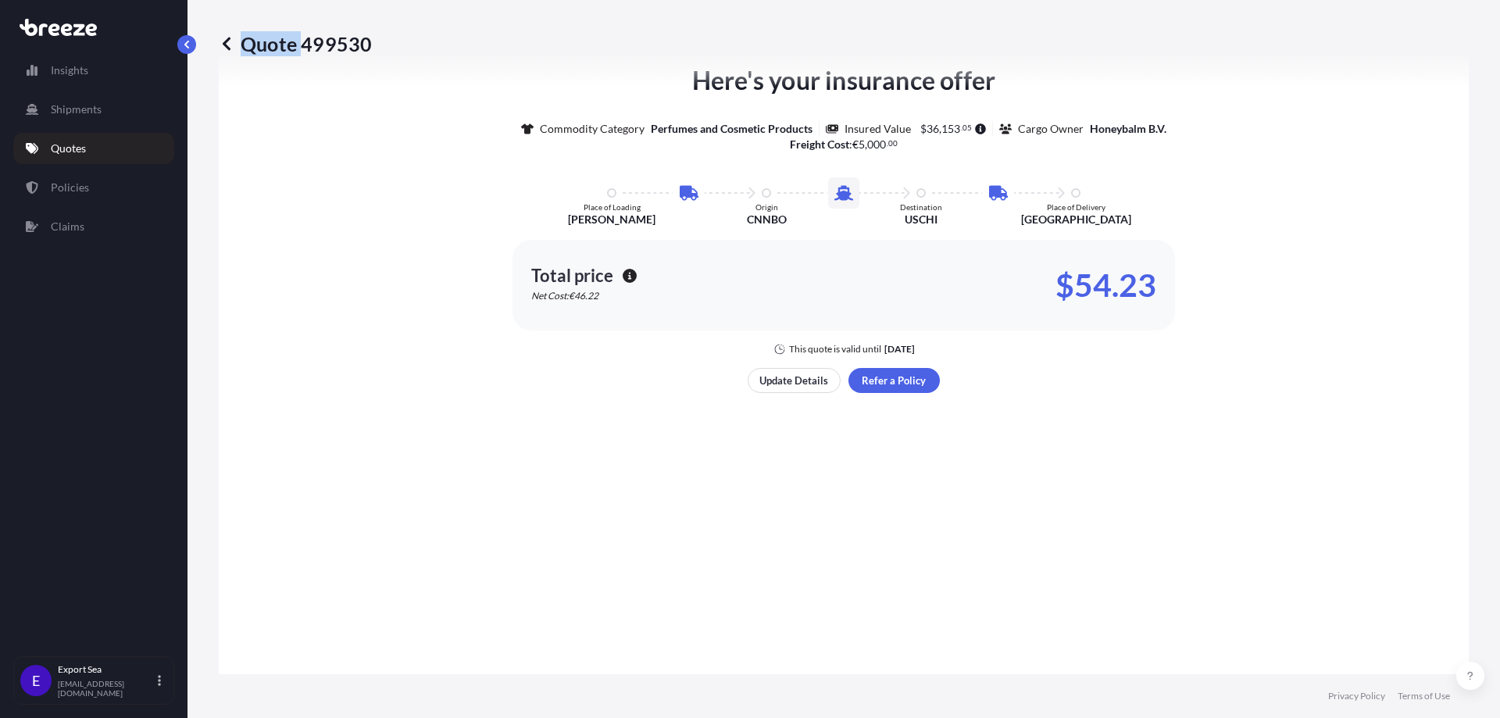
drag, startPoint x: 301, startPoint y: 43, endPoint x: 382, endPoint y: 47, distance: 81.3
click at [382, 47] on div "Quote 499530" at bounding box center [844, 43] width 1250 height 25
click at [386, 44] on div "Quote 499530" at bounding box center [844, 43] width 1250 height 25
click at [390, 39] on div "Quote 499530" at bounding box center [844, 43] width 1250 height 25
click at [368, 42] on div "Quote 499530" at bounding box center [844, 43] width 1250 height 25
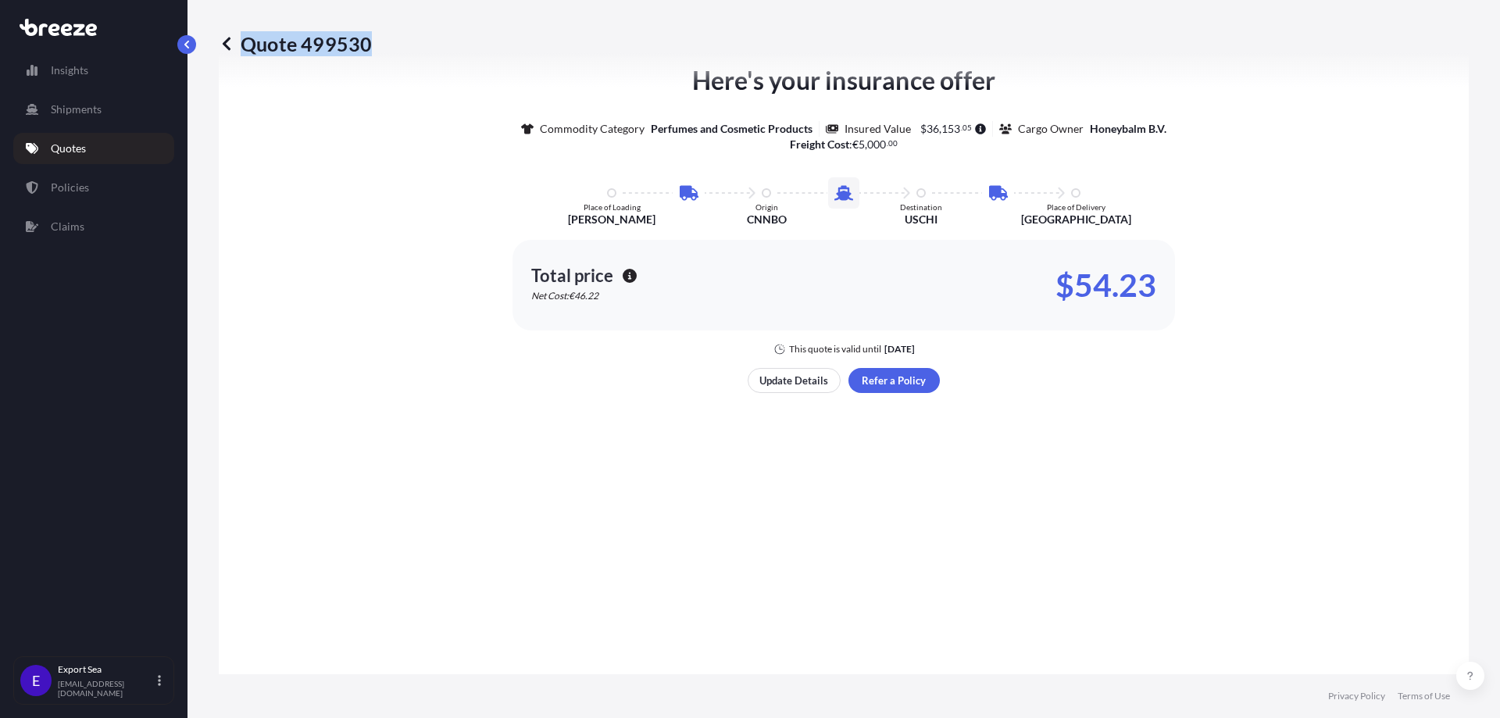
copy p "Quote 499530"
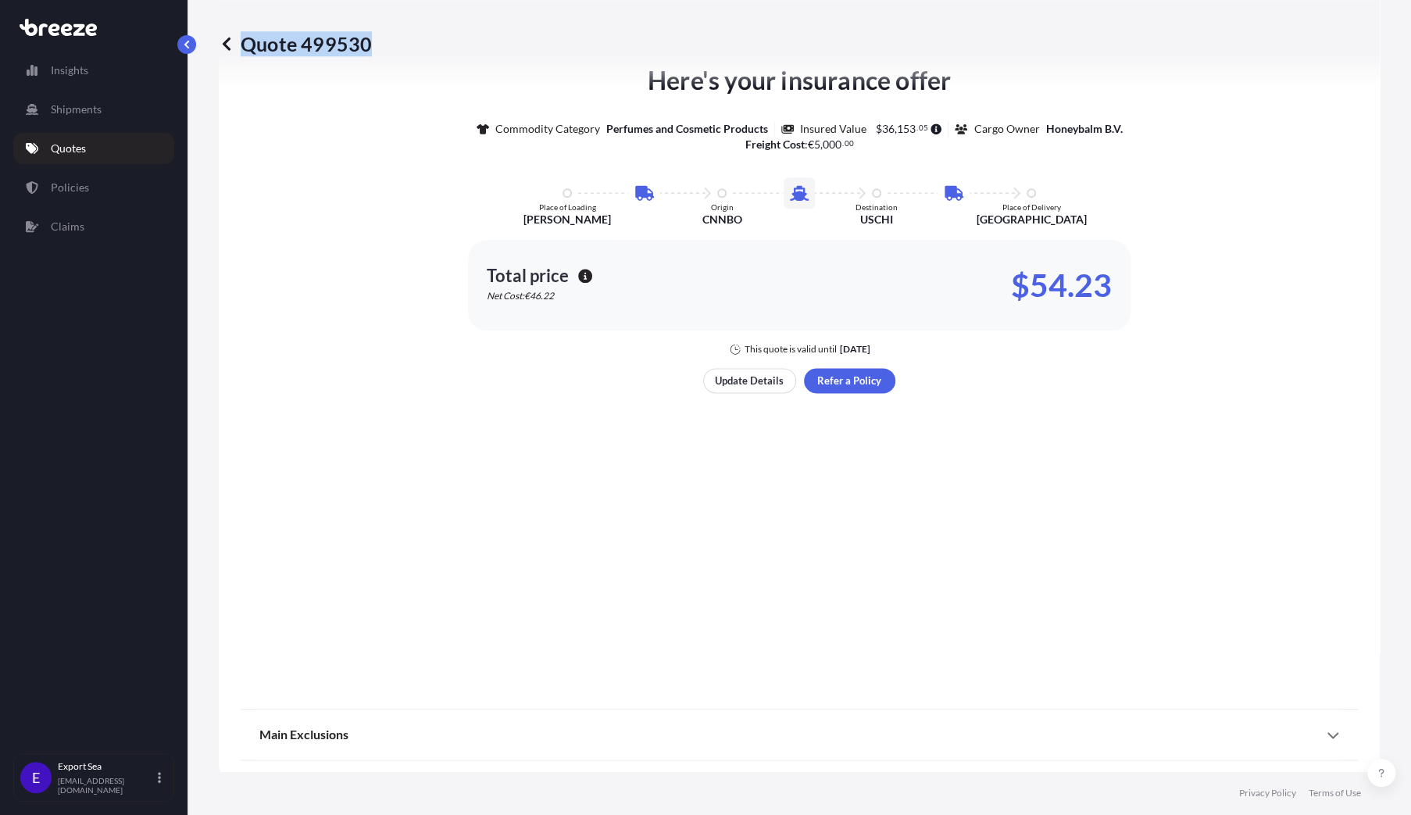
scroll to position [962, 0]
